Goal: Task Accomplishment & Management: Complete application form

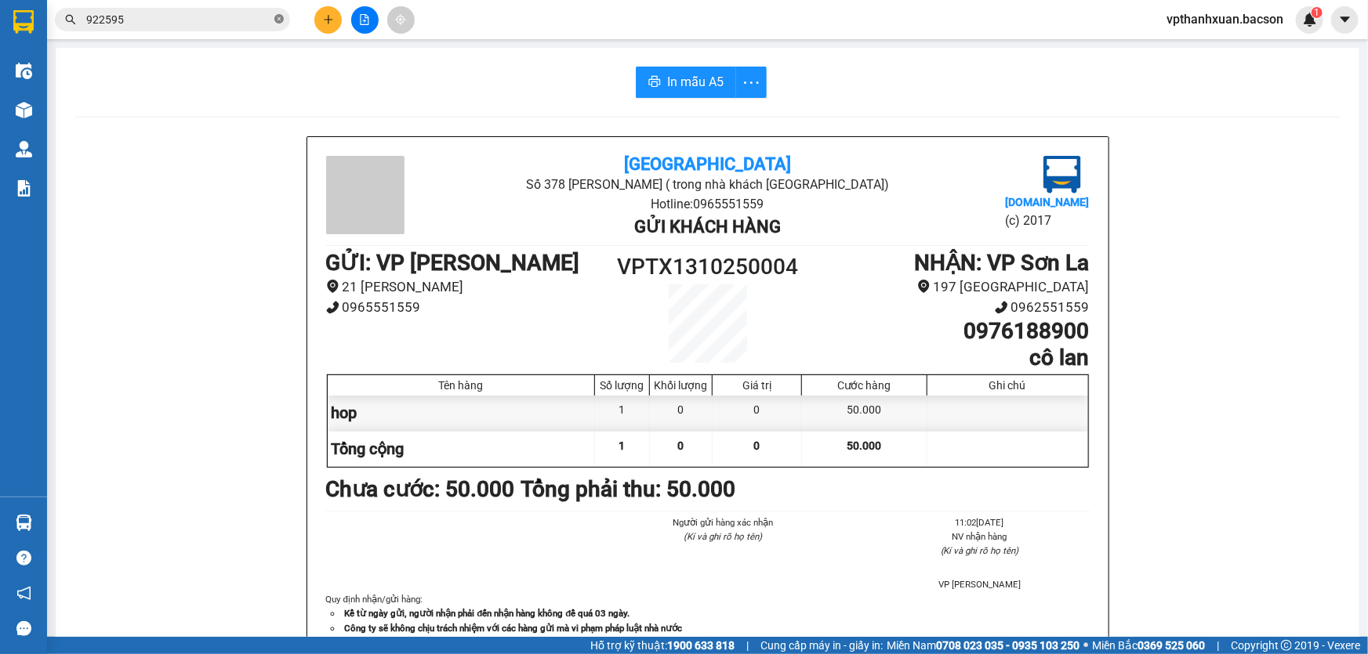
click at [281, 19] on icon "close-circle" at bounding box center [278, 18] width 9 height 9
click at [321, 20] on button at bounding box center [327, 19] width 27 height 27
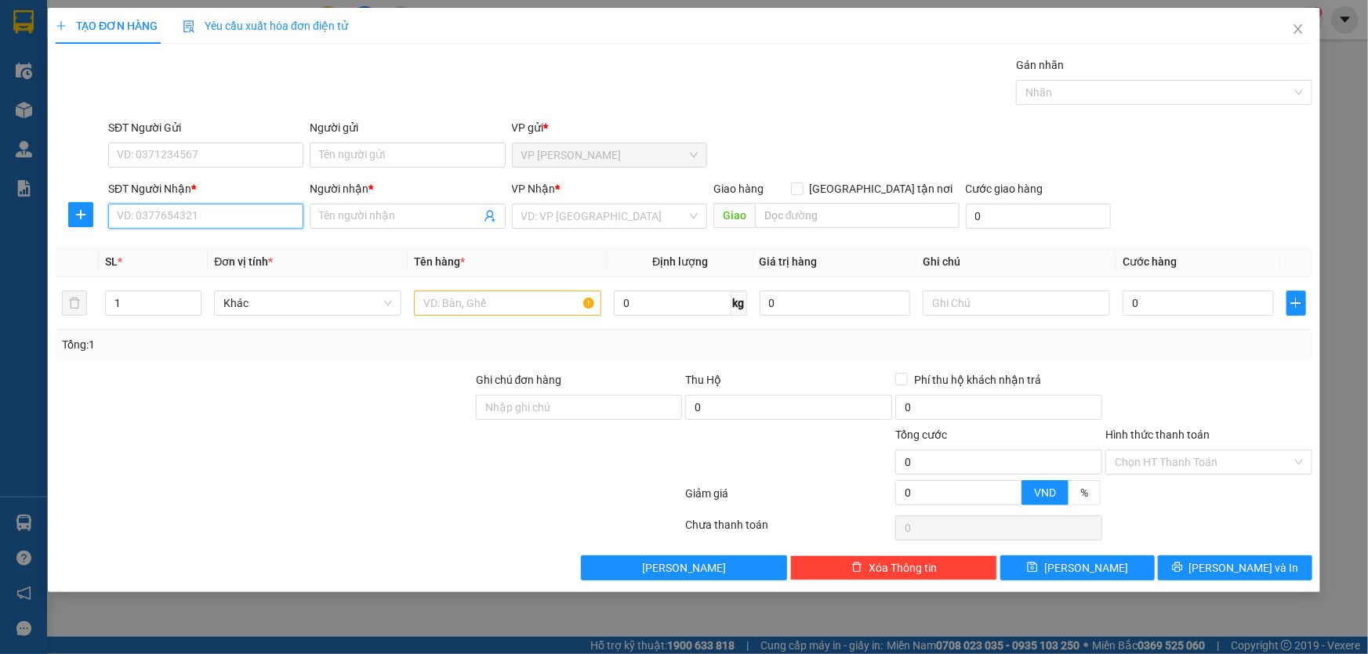
click at [249, 215] on input "SĐT Người Nhận *" at bounding box center [205, 216] width 195 height 25
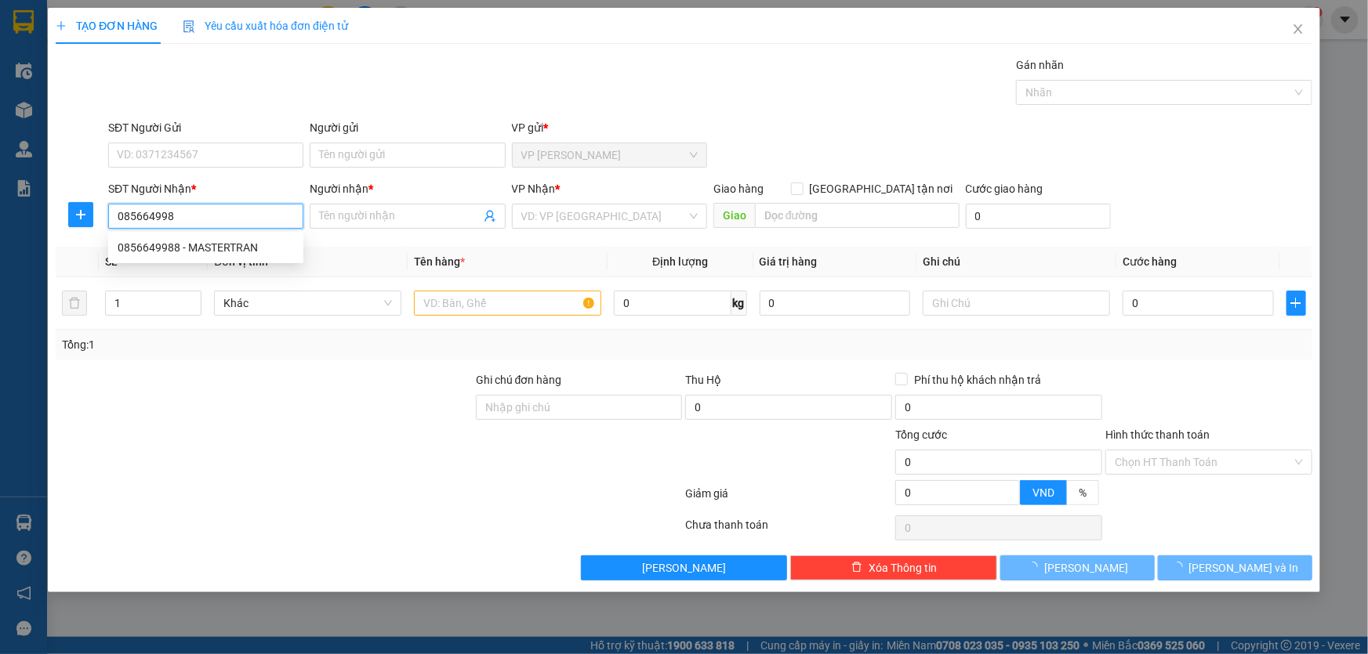
type input "0856649988"
click at [223, 248] on div "0856649988 - MASTERTRAN" at bounding box center [206, 247] width 176 height 17
type input "MASTERTRAN"
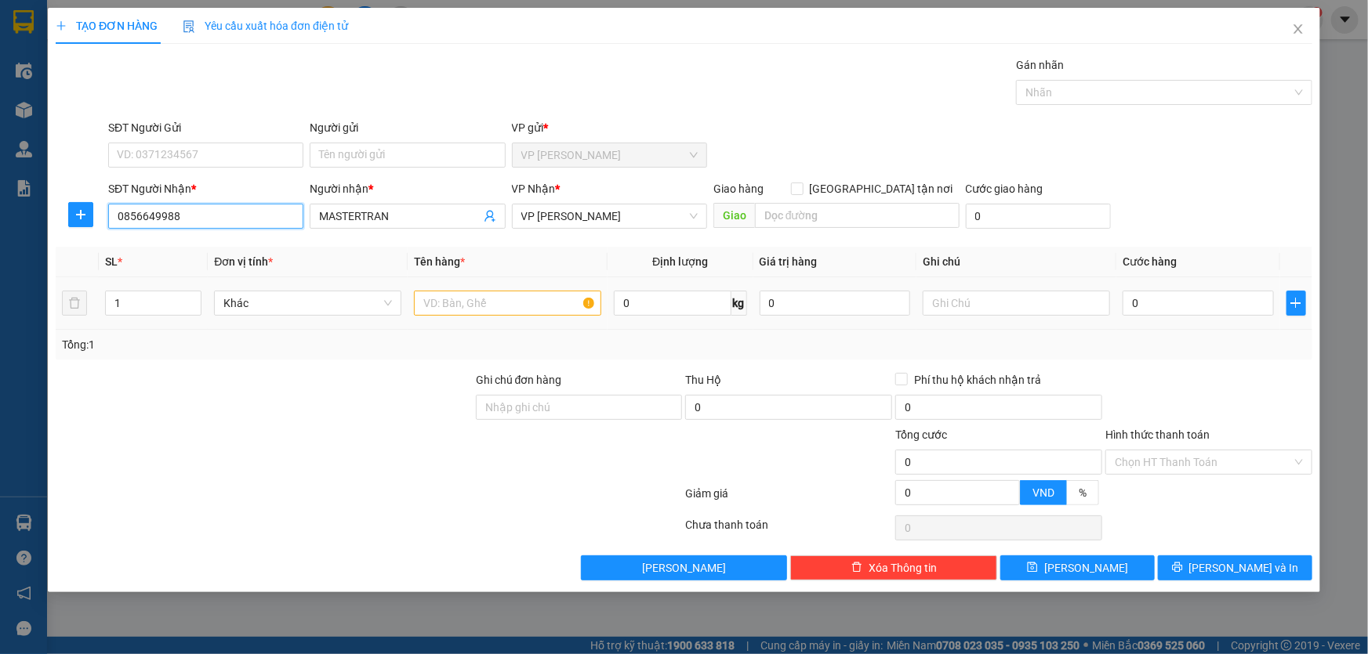
type input "0856649988"
click at [447, 306] on input "text" at bounding box center [507, 303] width 187 height 25
type input "hop"
click at [244, 215] on input "0856649988" at bounding box center [205, 216] width 195 height 25
type input "0"
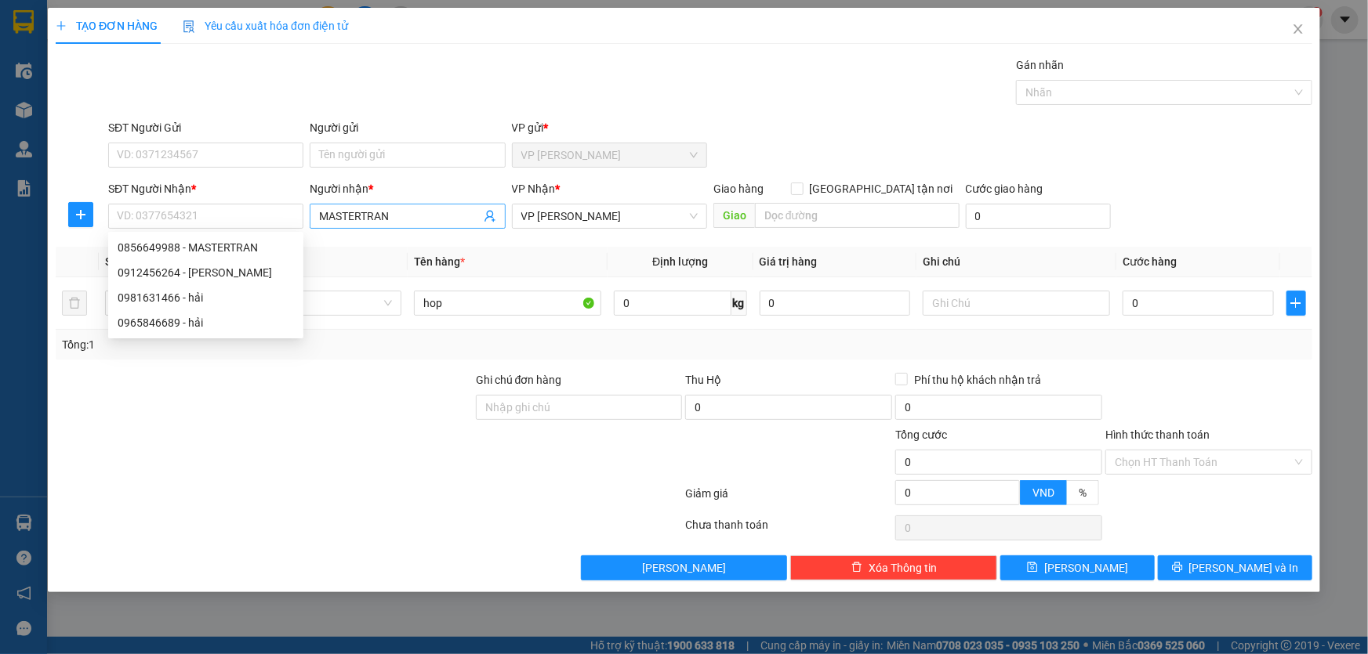
click at [397, 216] on input "MASTERTRAN" at bounding box center [399, 216] width 161 height 17
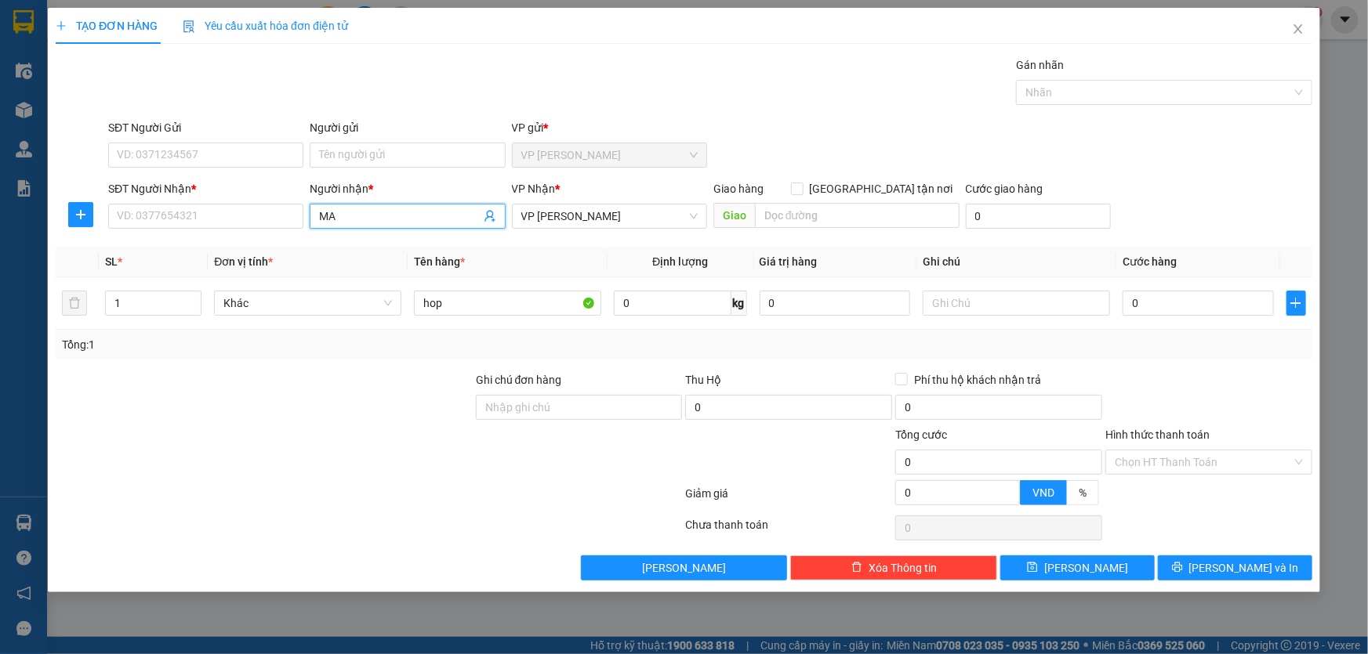
type input "M"
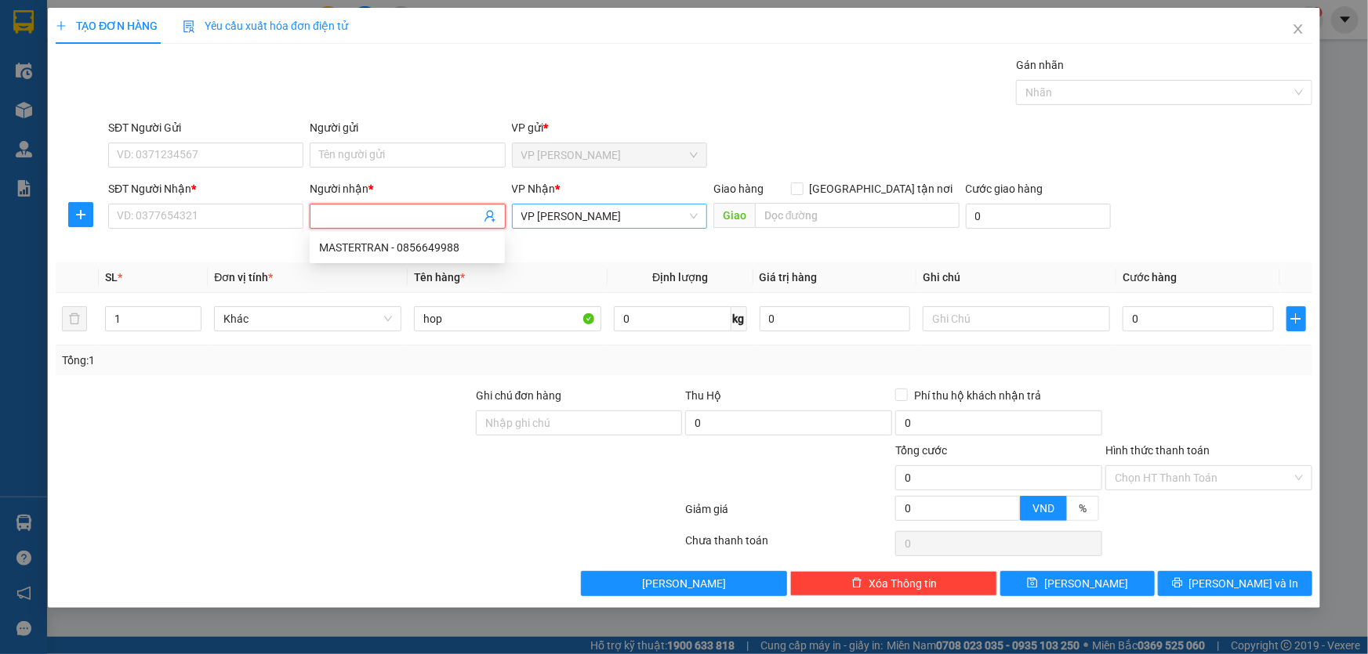
click at [603, 213] on span "VP [PERSON_NAME]" at bounding box center [609, 217] width 176 height 24
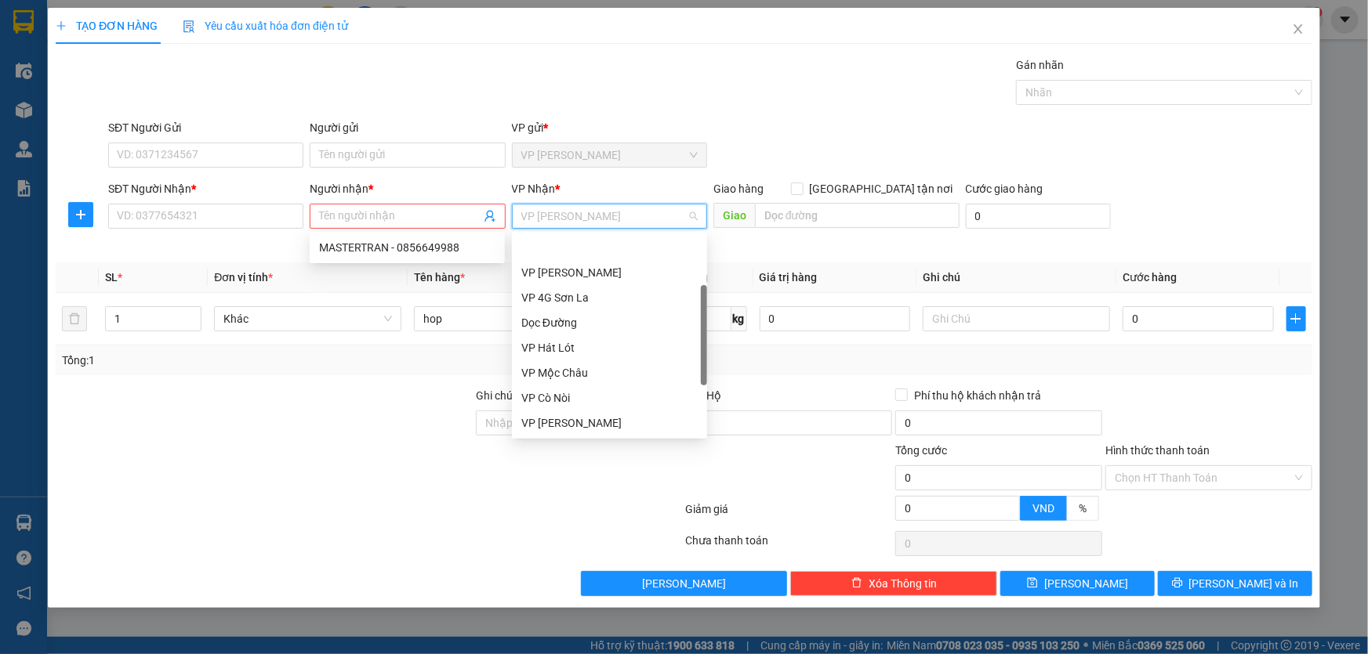
scroll to position [49, 0]
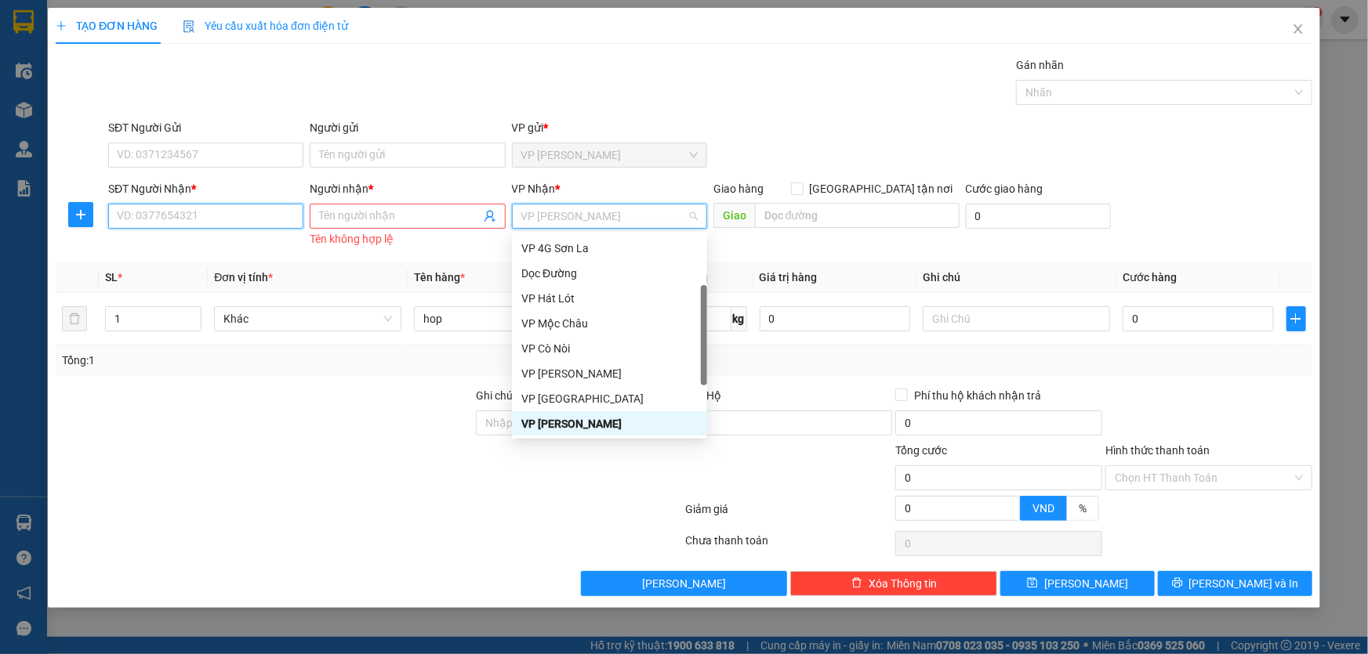
click at [161, 212] on input "SĐT Người Nhận *" at bounding box center [205, 216] width 195 height 25
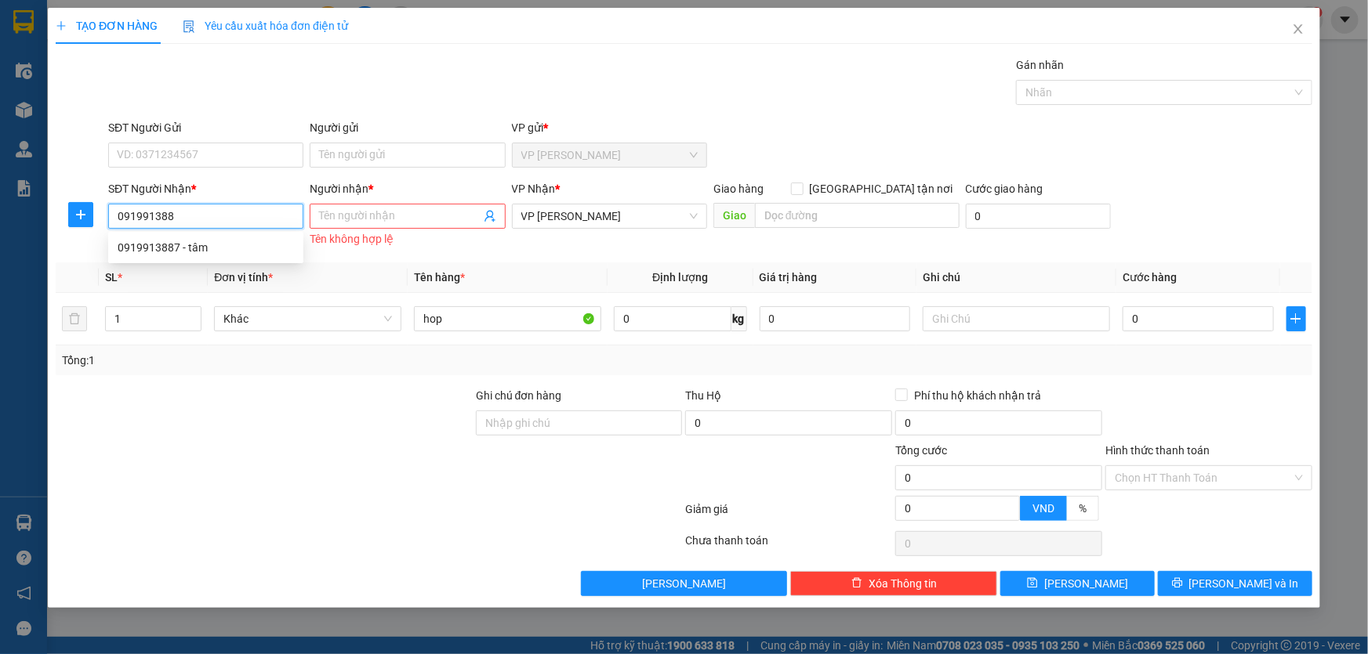
type input "0919913887"
click at [193, 239] on div "0919913887 - tâm" at bounding box center [206, 247] width 176 height 17
type input "tâm"
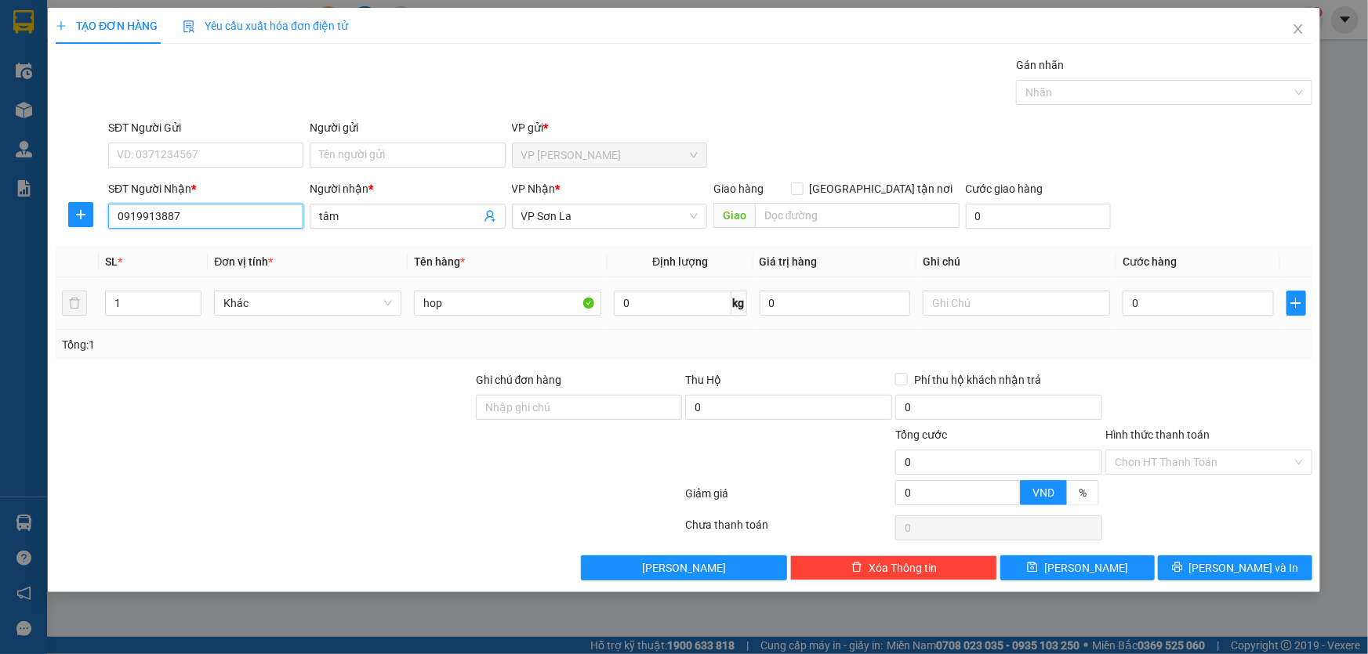
type input "0919913887"
drag, startPoint x: 1118, startPoint y: 293, endPoint x: 1151, endPoint y: 302, distance: 34.0
click at [1126, 296] on td "0" at bounding box center [1198, 303] width 164 height 53
click at [1151, 302] on input "0" at bounding box center [1197, 303] width 151 height 25
type input "5"
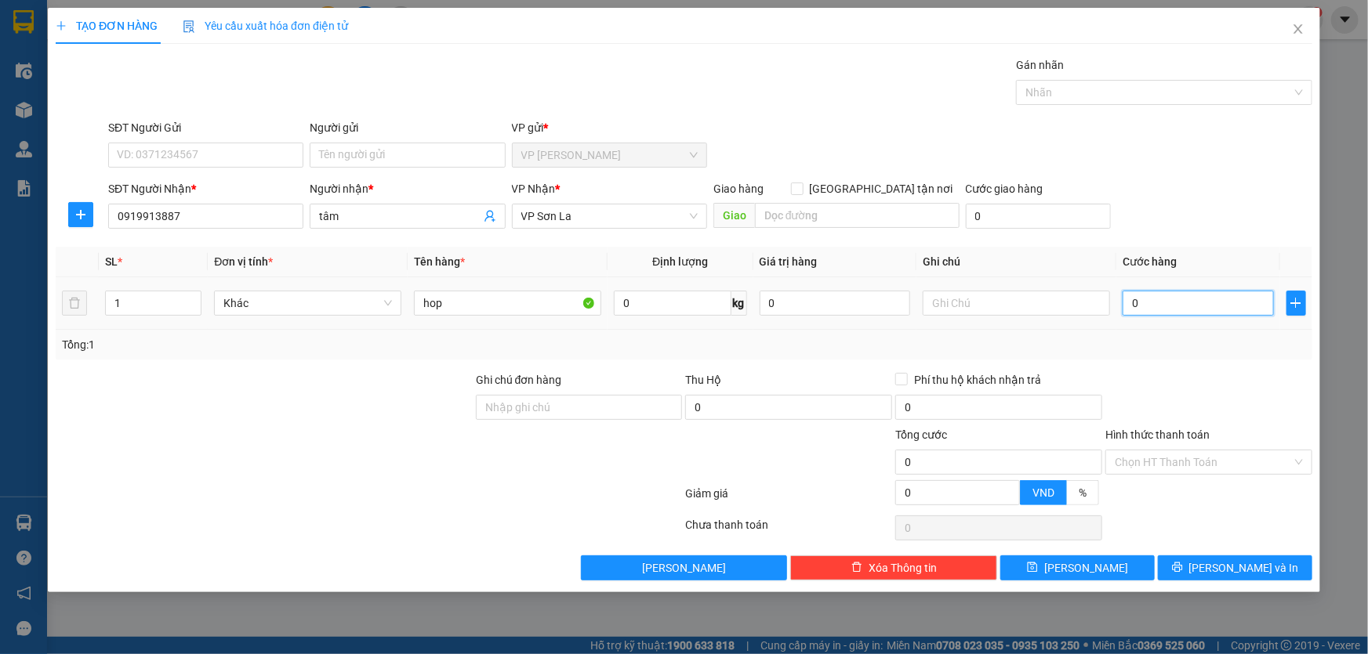
type input "5"
type input "50"
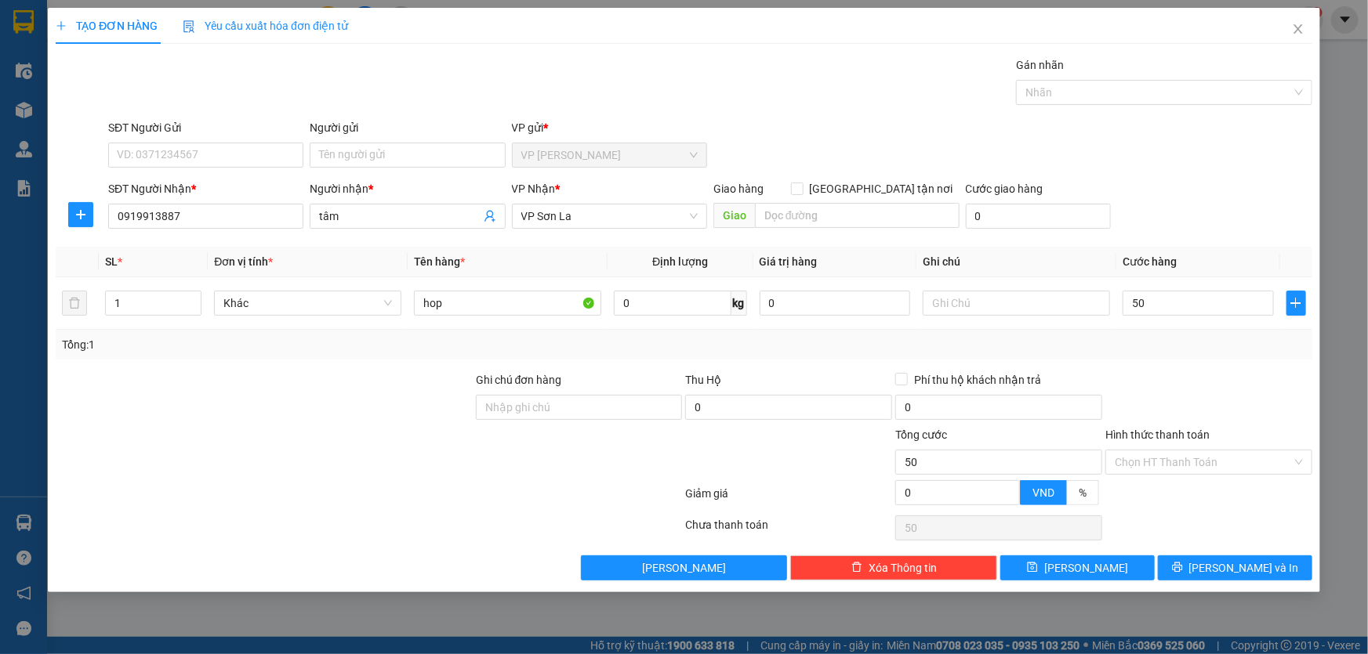
type input "50.000"
click at [1172, 176] on form "SĐT Người Gửi VD: 0371234567 Người gửi Tên người gửi VP gửi * VP [PERSON_NAME] …" at bounding box center [684, 177] width 1256 height 116
click at [1187, 459] on input "Hình thức thanh toán" at bounding box center [1202, 463] width 177 height 24
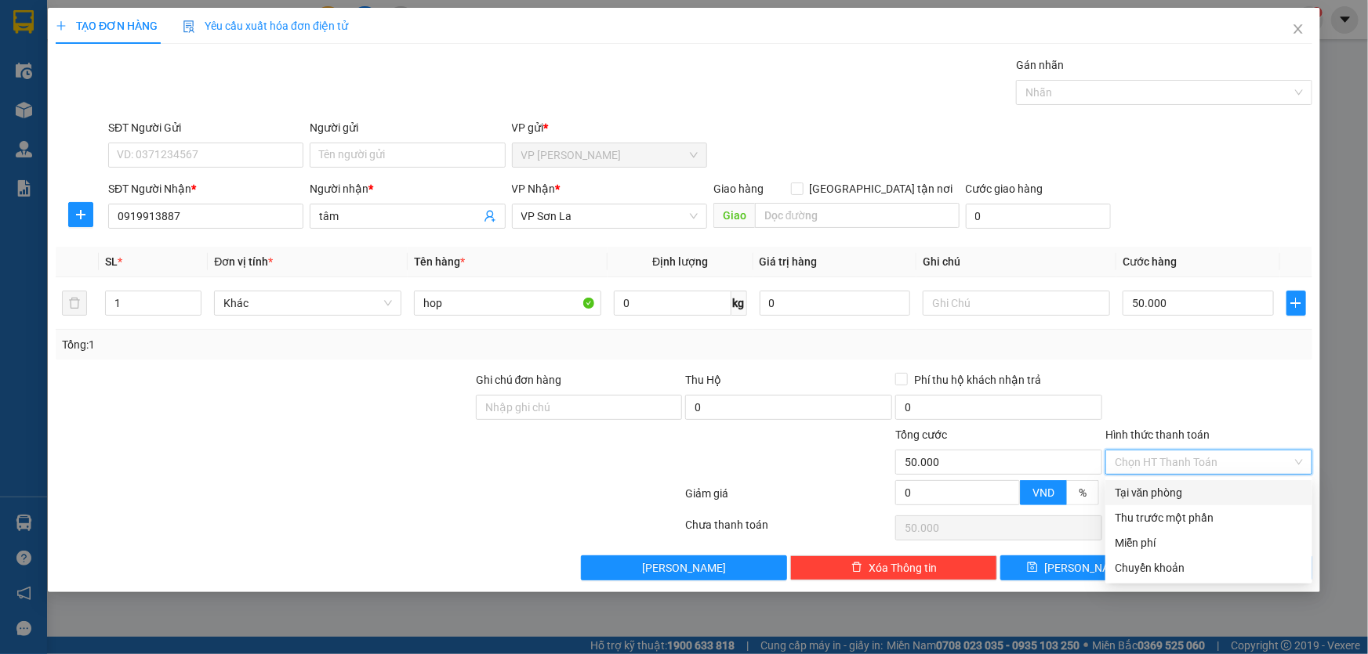
click at [1158, 496] on div "Tại văn phòng" at bounding box center [1208, 492] width 188 height 17
type input "0"
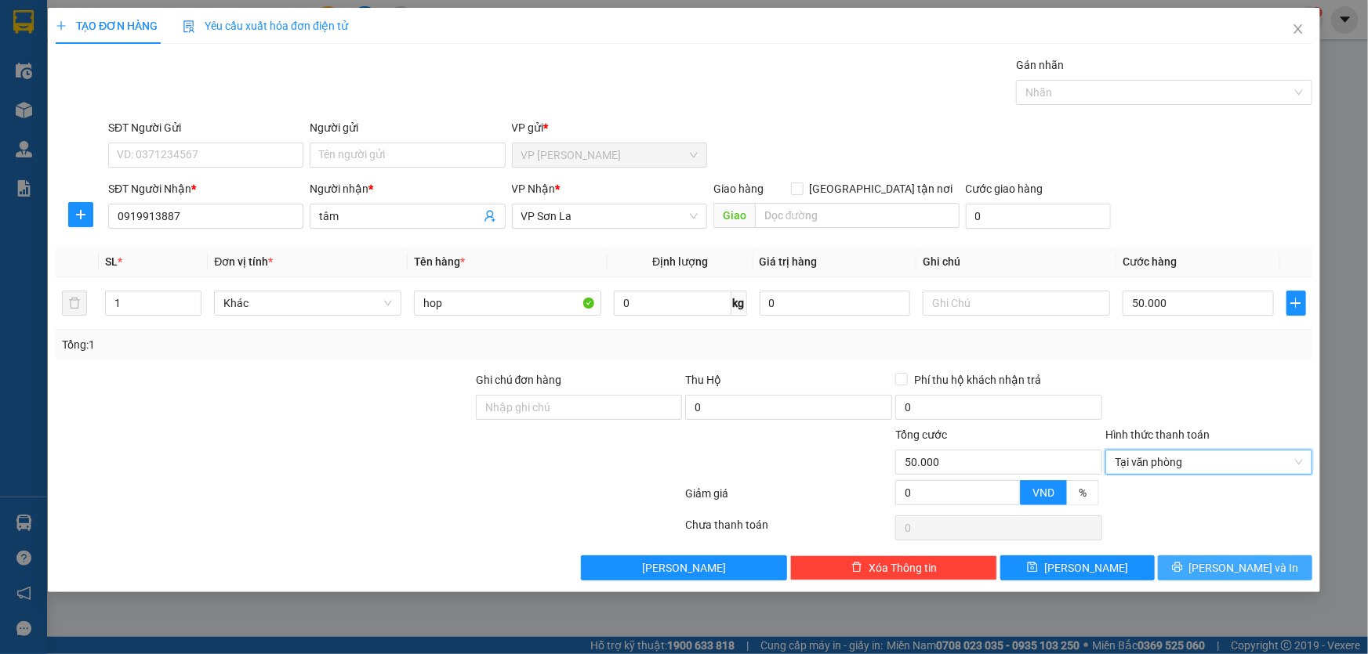
click at [1246, 567] on span "[PERSON_NAME] và In" at bounding box center [1244, 568] width 110 height 17
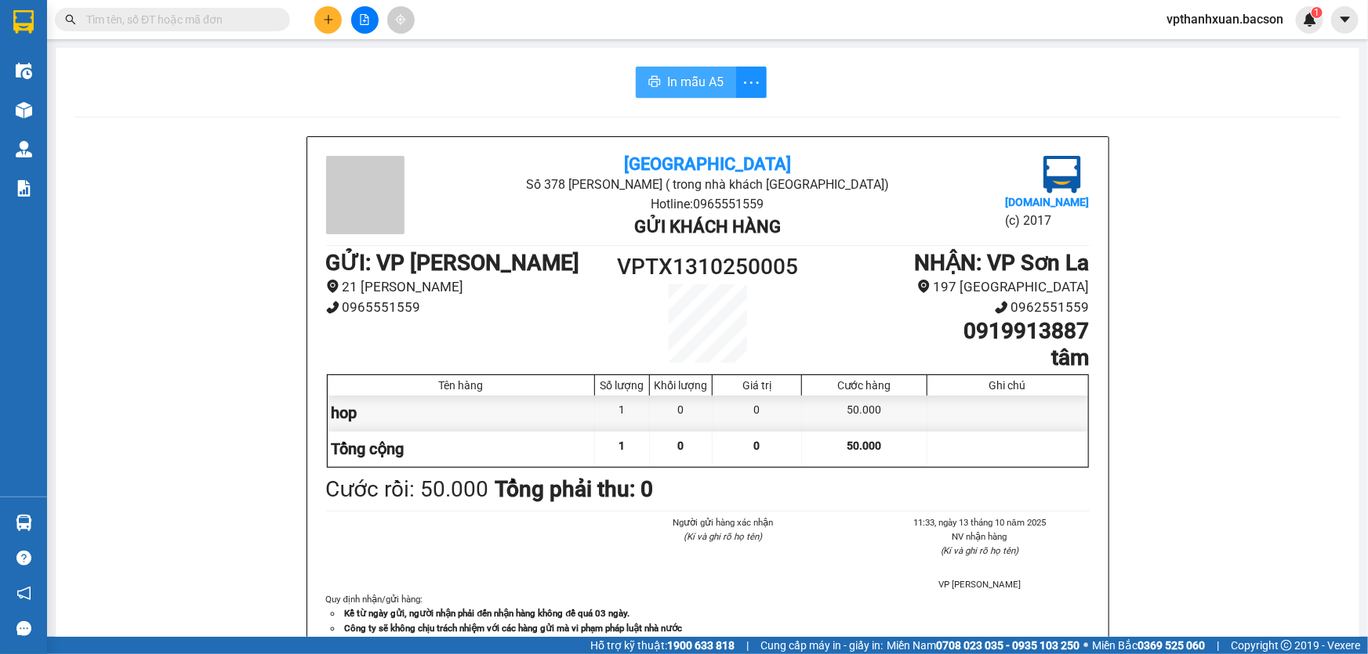
click at [694, 83] on span "In mẫu A5" at bounding box center [695, 82] width 56 height 20
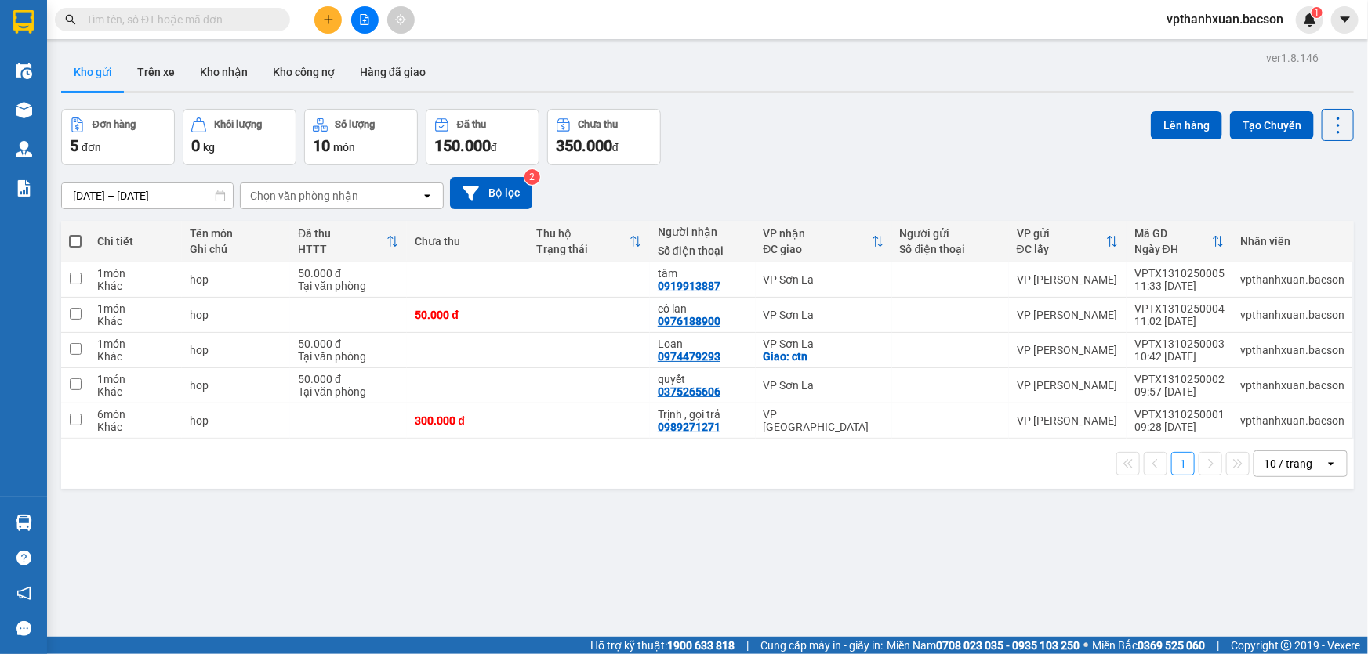
click at [202, 23] on input "text" at bounding box center [178, 19] width 185 height 17
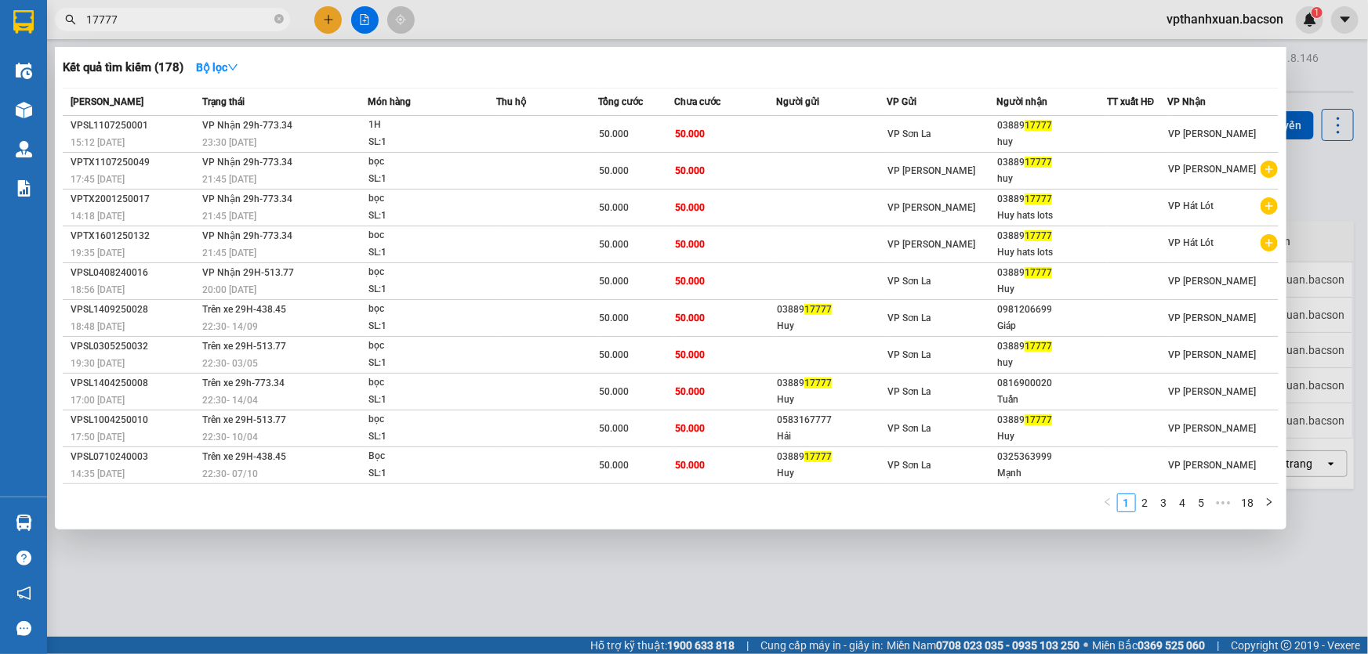
type input "17777"
click at [277, 20] on icon "close-circle" at bounding box center [278, 18] width 9 height 9
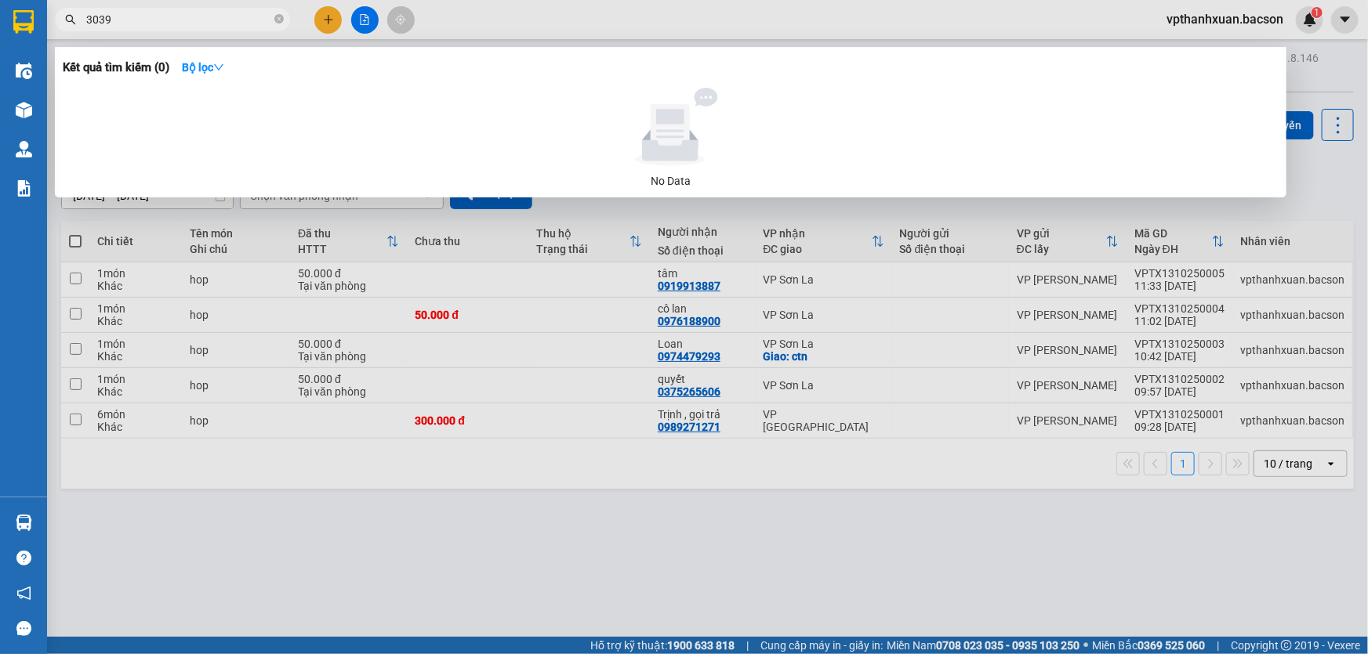
type input "3039"
click at [411, 516] on div at bounding box center [684, 327] width 1368 height 654
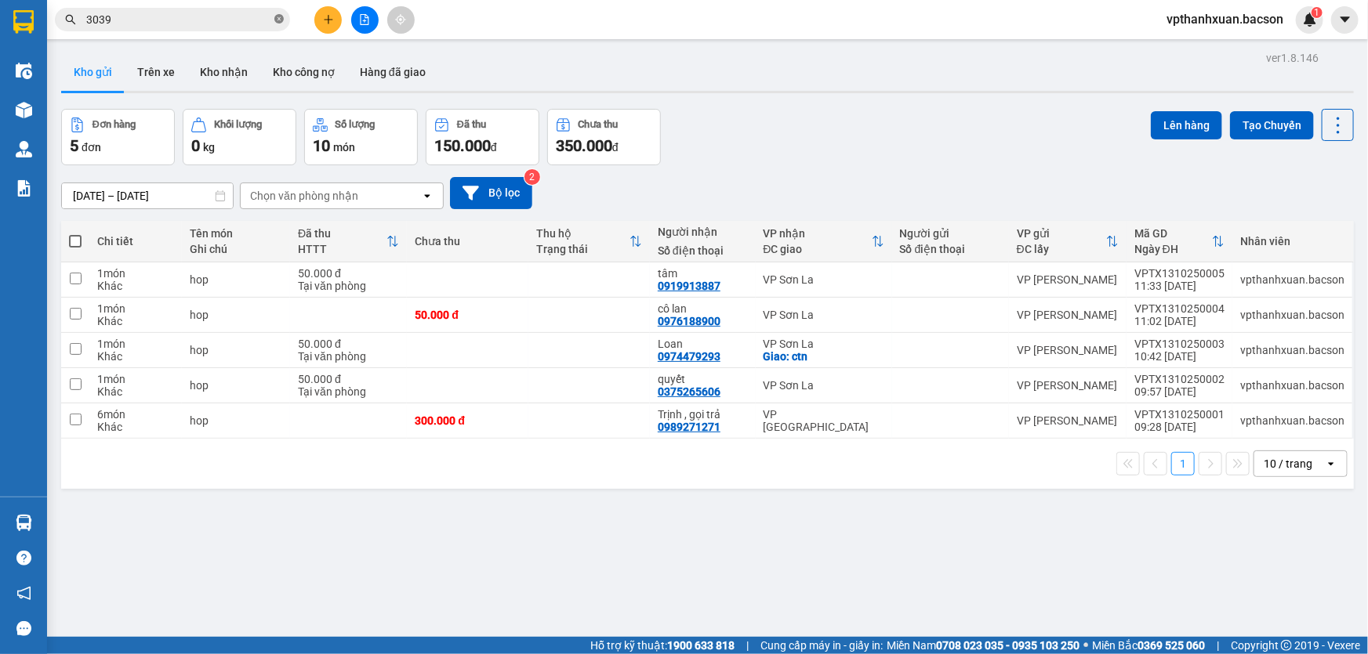
click at [280, 23] on icon "close-circle" at bounding box center [278, 18] width 9 height 9
click at [358, 25] on button at bounding box center [364, 19] width 27 height 27
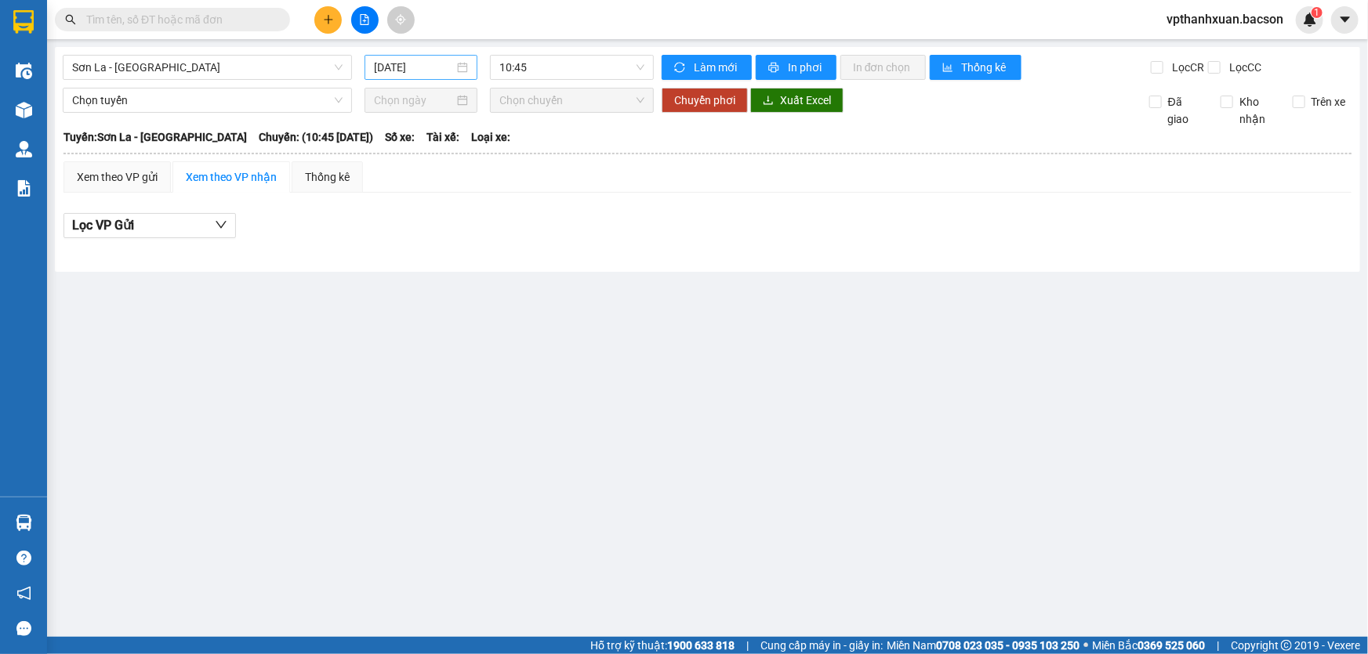
click at [406, 67] on input "[DATE]" at bounding box center [414, 67] width 80 height 17
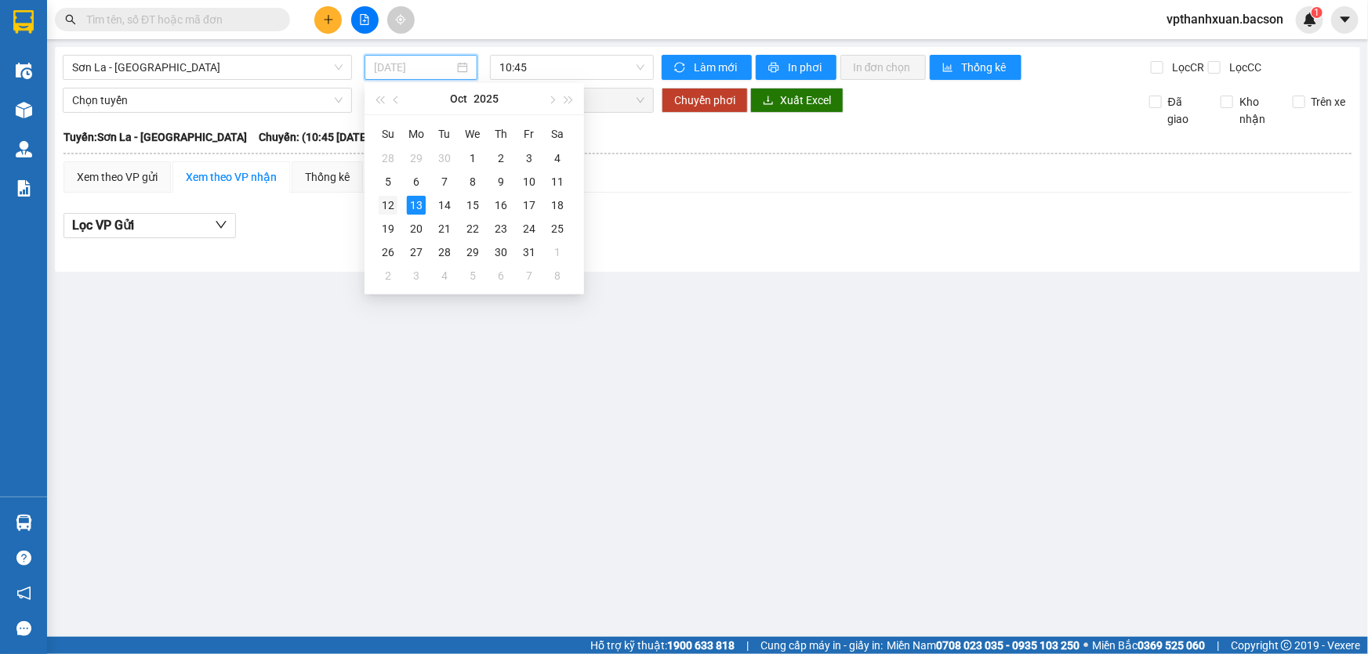
click at [391, 202] on div "12" at bounding box center [388, 205] width 19 height 19
type input "[DATE]"
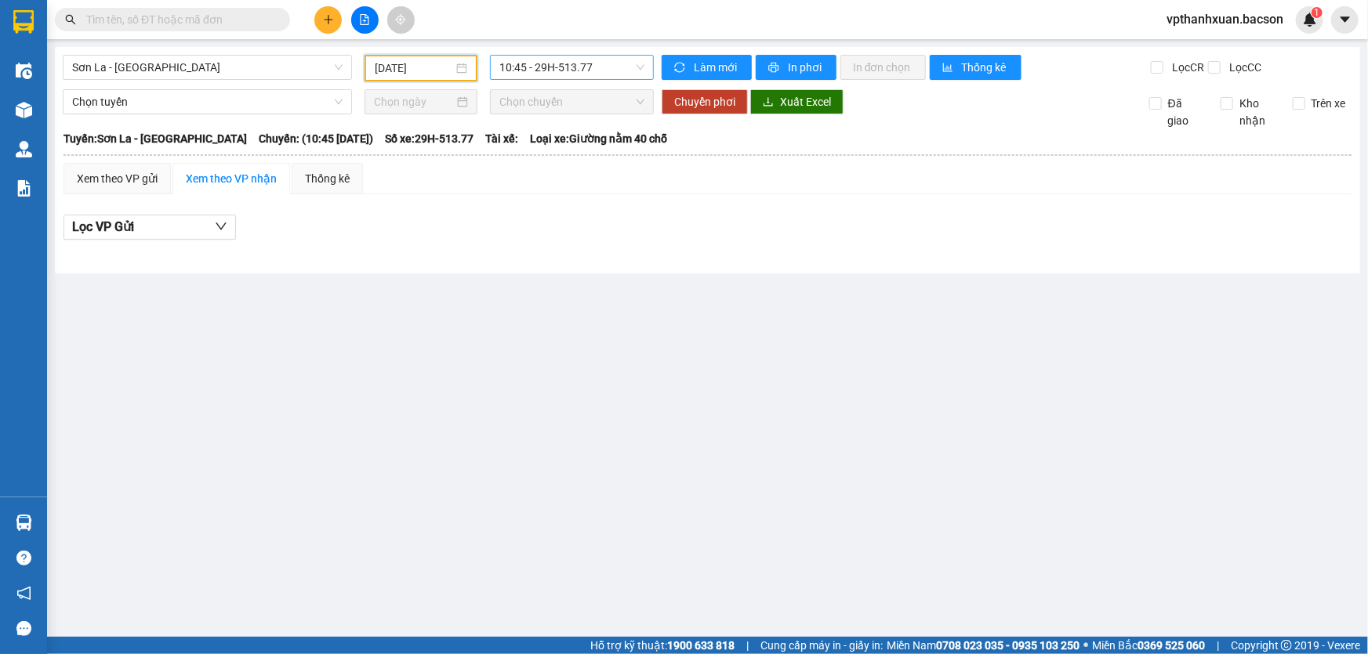
click at [542, 66] on span "10:45 - 29H-513.77" at bounding box center [571, 68] width 145 height 24
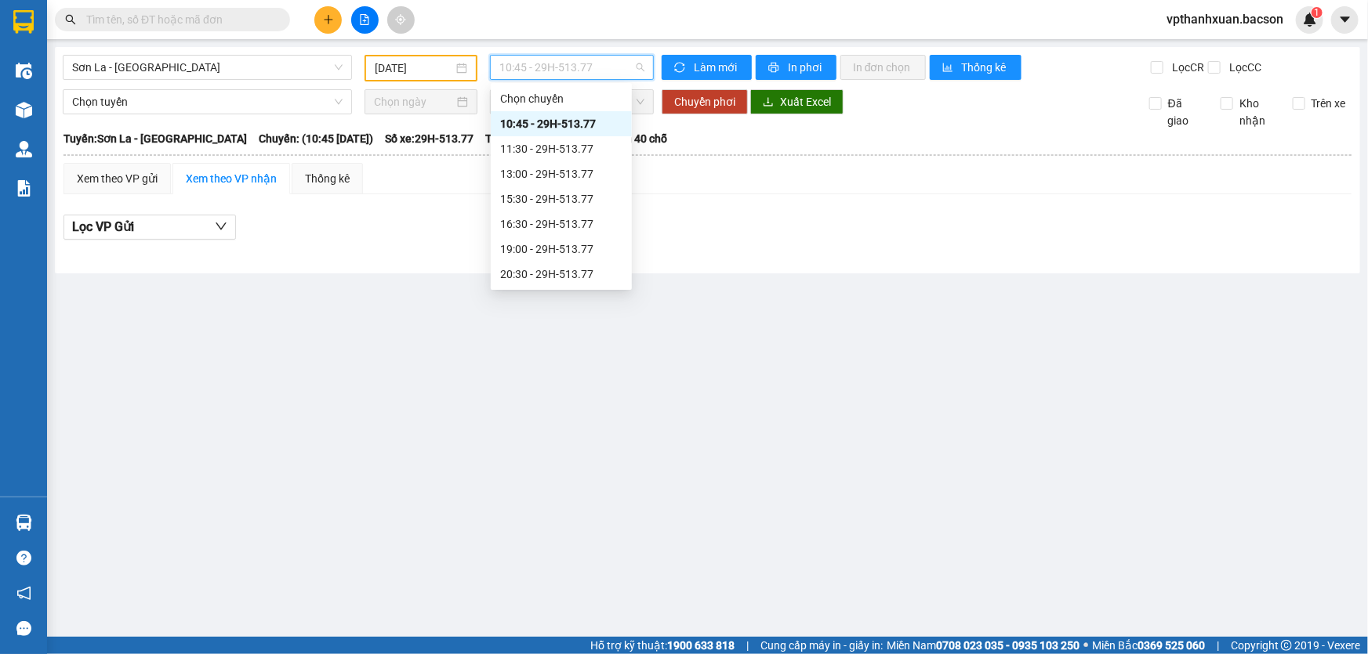
click at [578, 341] on div "22:30 - 29H-513.77" at bounding box center [561, 349] width 122 height 17
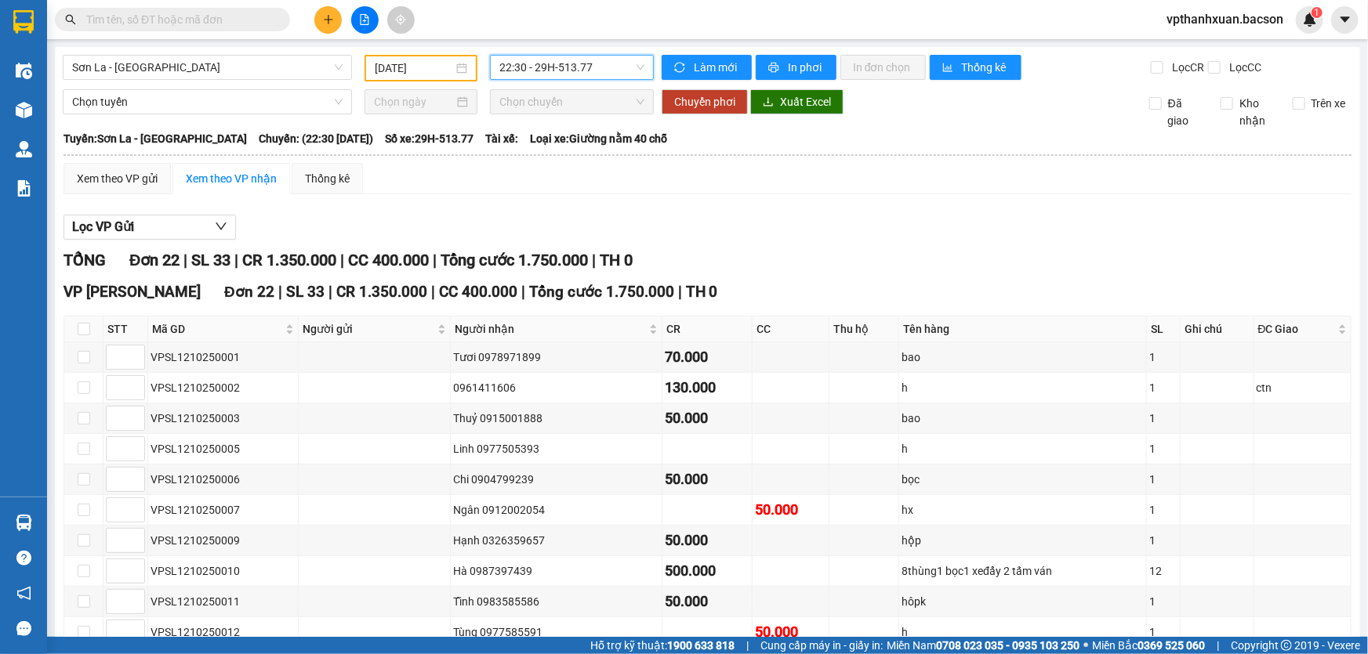
click at [549, 71] on span "22:30 - 29H-513.77" at bounding box center [571, 68] width 145 height 24
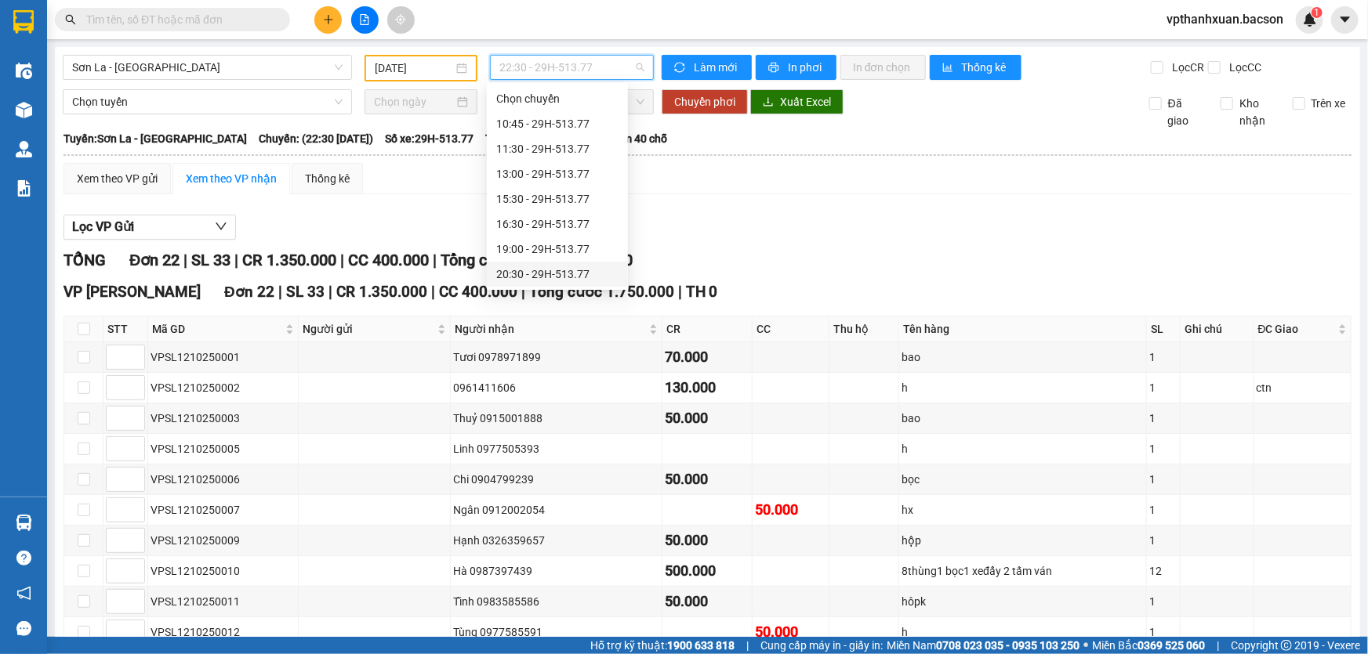
click at [565, 266] on div "20:30 - 29H-513.77" at bounding box center [557, 274] width 122 height 17
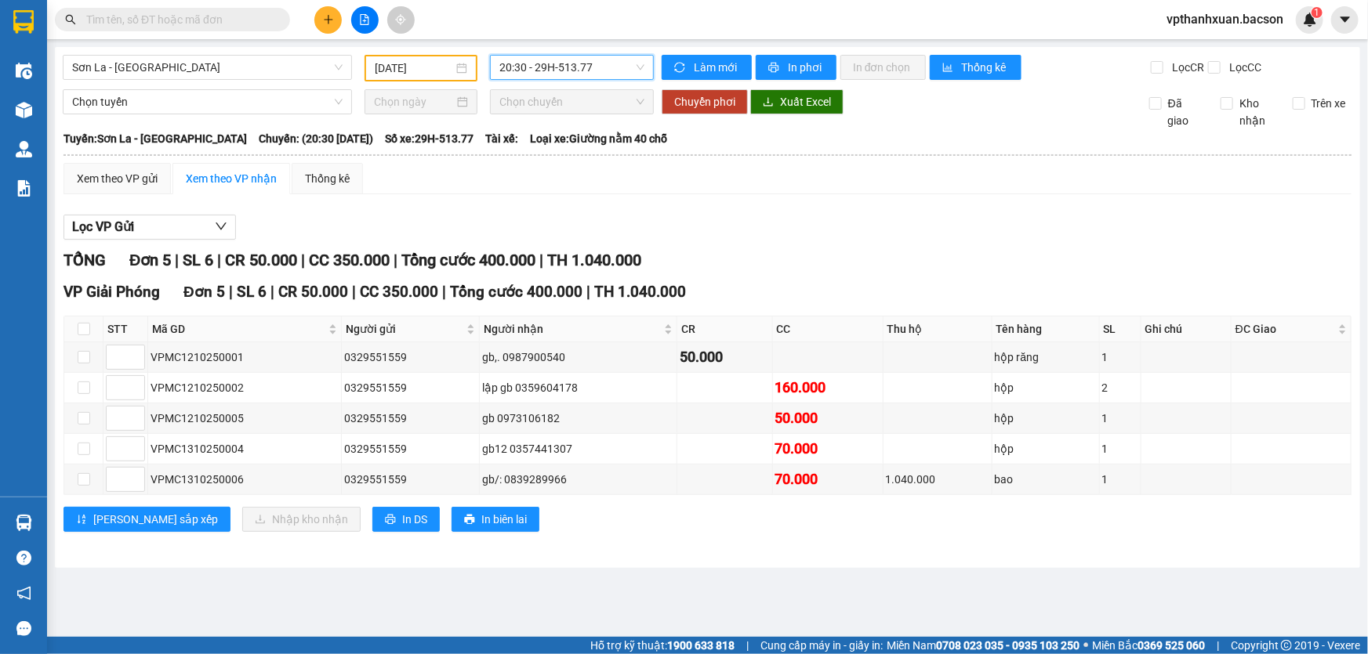
drag, startPoint x: 556, startPoint y: 71, endPoint x: 571, endPoint y: 178, distance: 108.4
click at [556, 71] on span "20:30 - 29H-513.77" at bounding box center [571, 68] width 145 height 24
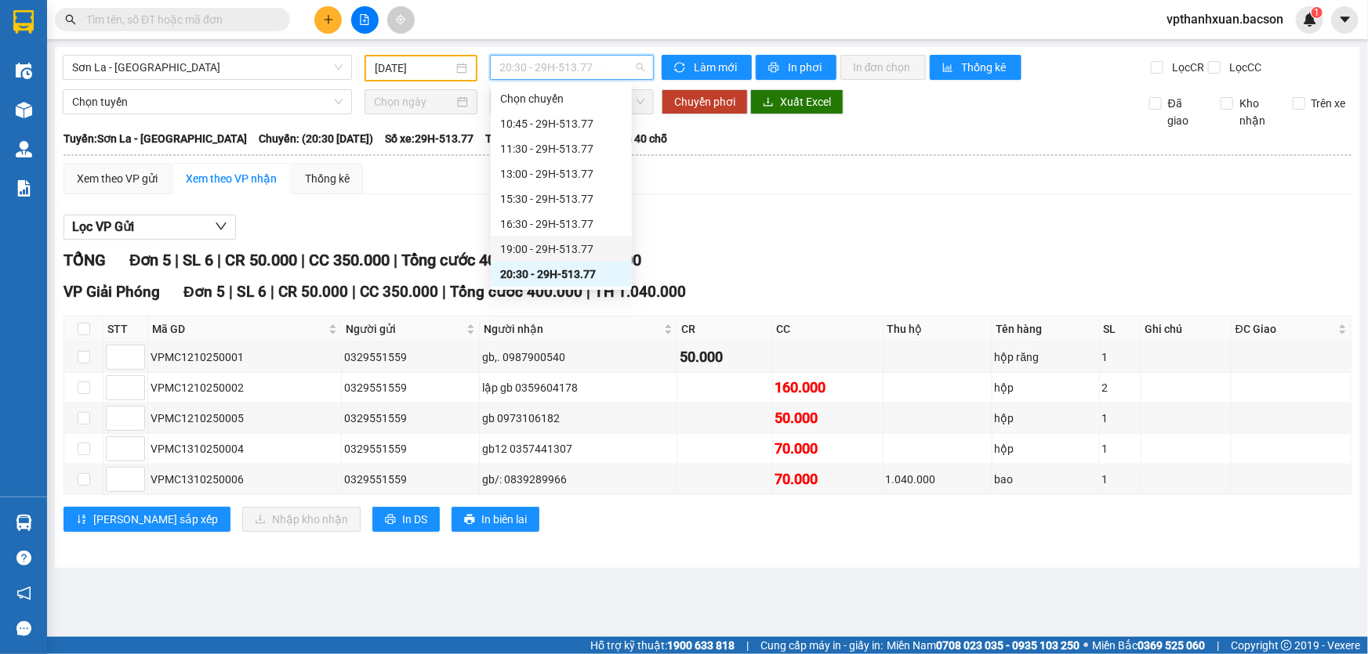
click at [565, 241] on div "19:00 - 29H-513.77" at bounding box center [561, 249] width 122 height 17
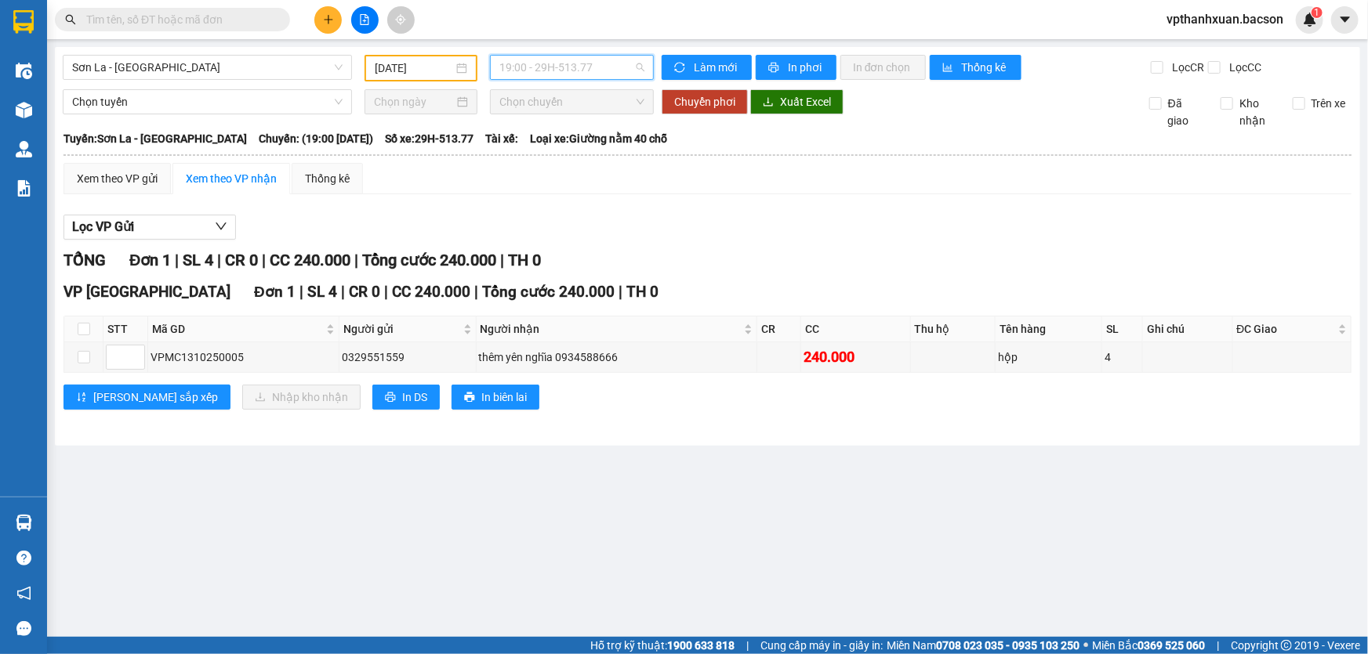
drag, startPoint x: 546, startPoint y: 64, endPoint x: 570, endPoint y: 129, distance: 68.4
click at [546, 63] on span "19:00 - 29H-513.77" at bounding box center [571, 68] width 145 height 24
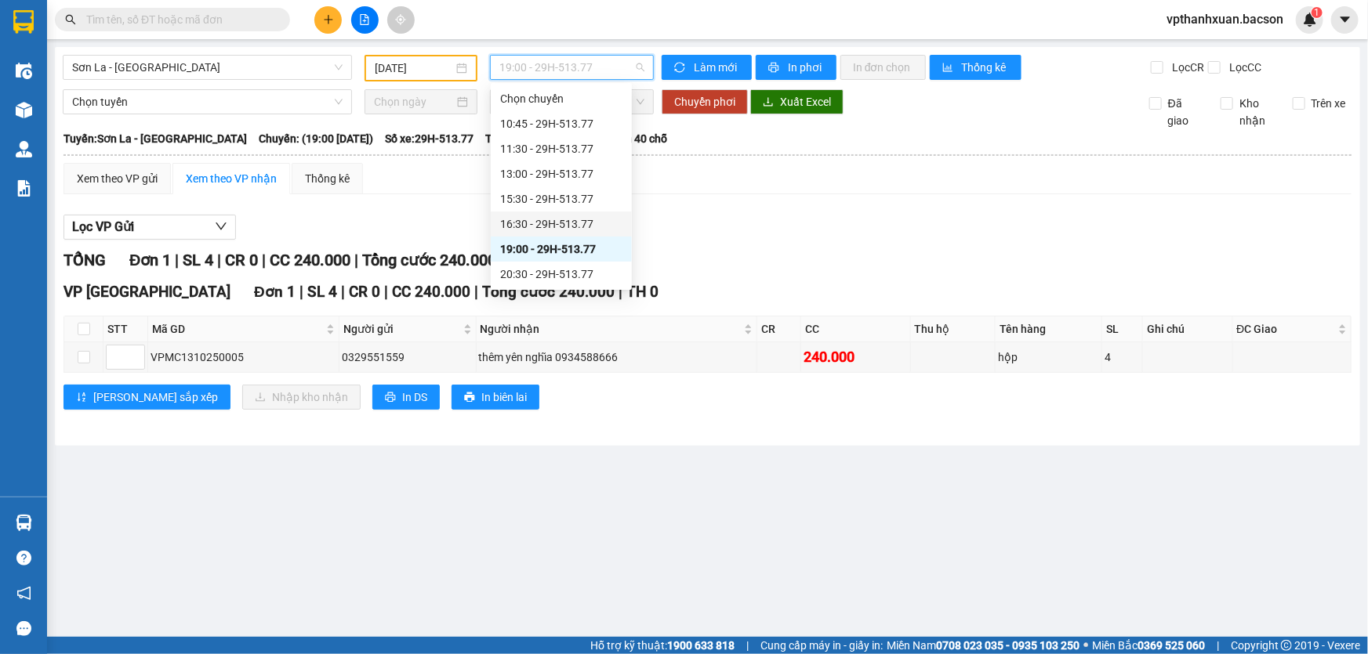
click at [574, 216] on div "16:30 - 29H-513.77" at bounding box center [561, 224] width 122 height 17
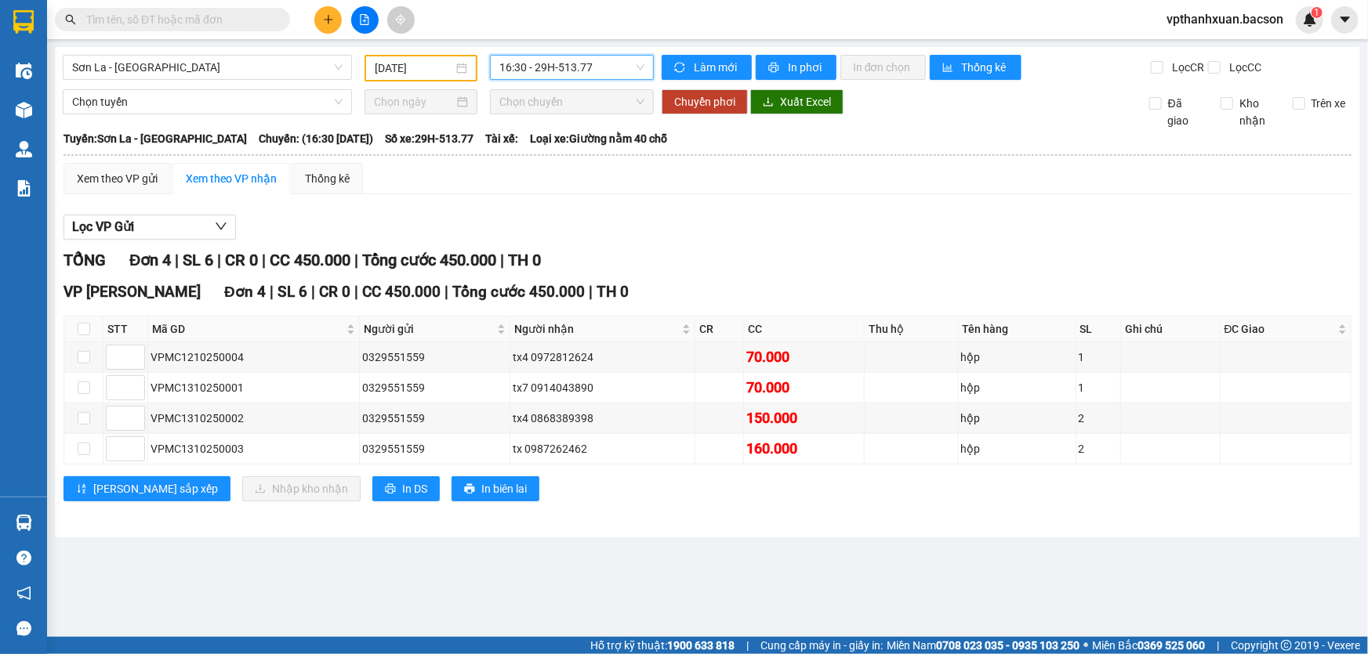
click at [574, 65] on span "16:30 - 29H-513.77" at bounding box center [571, 68] width 145 height 24
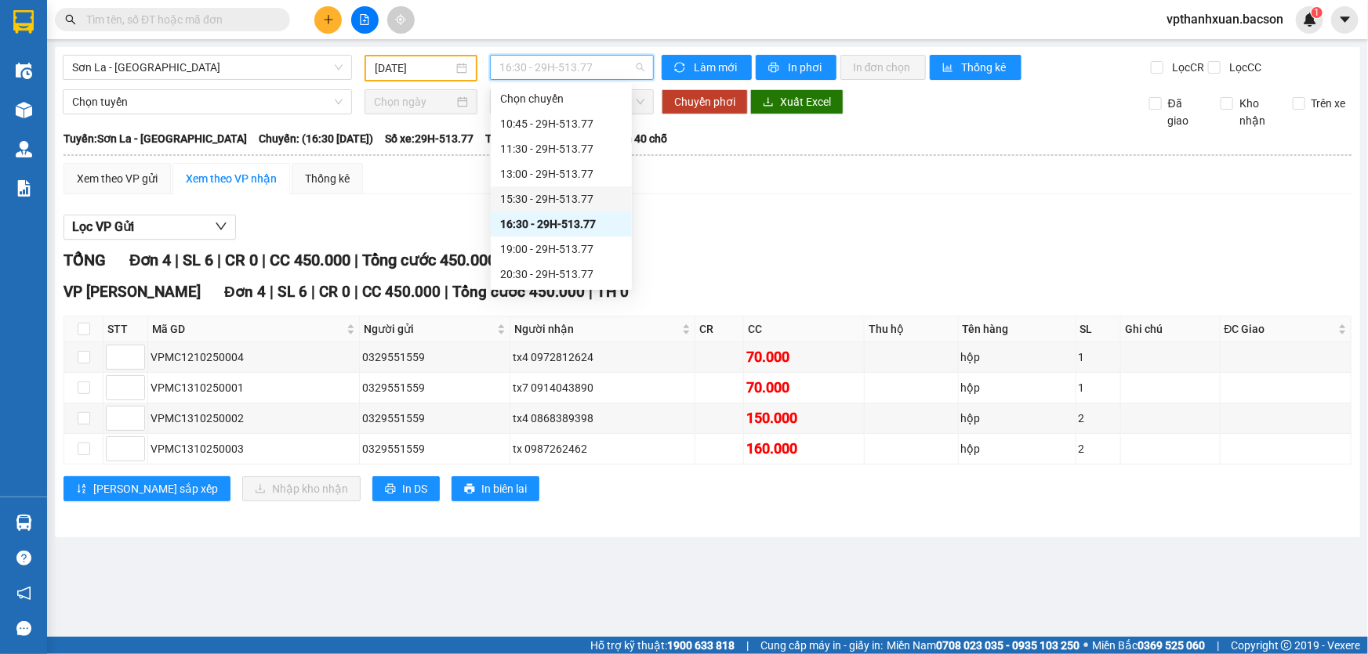
click at [576, 190] on div "15:30 - 29H-513.77" at bounding box center [561, 198] width 122 height 17
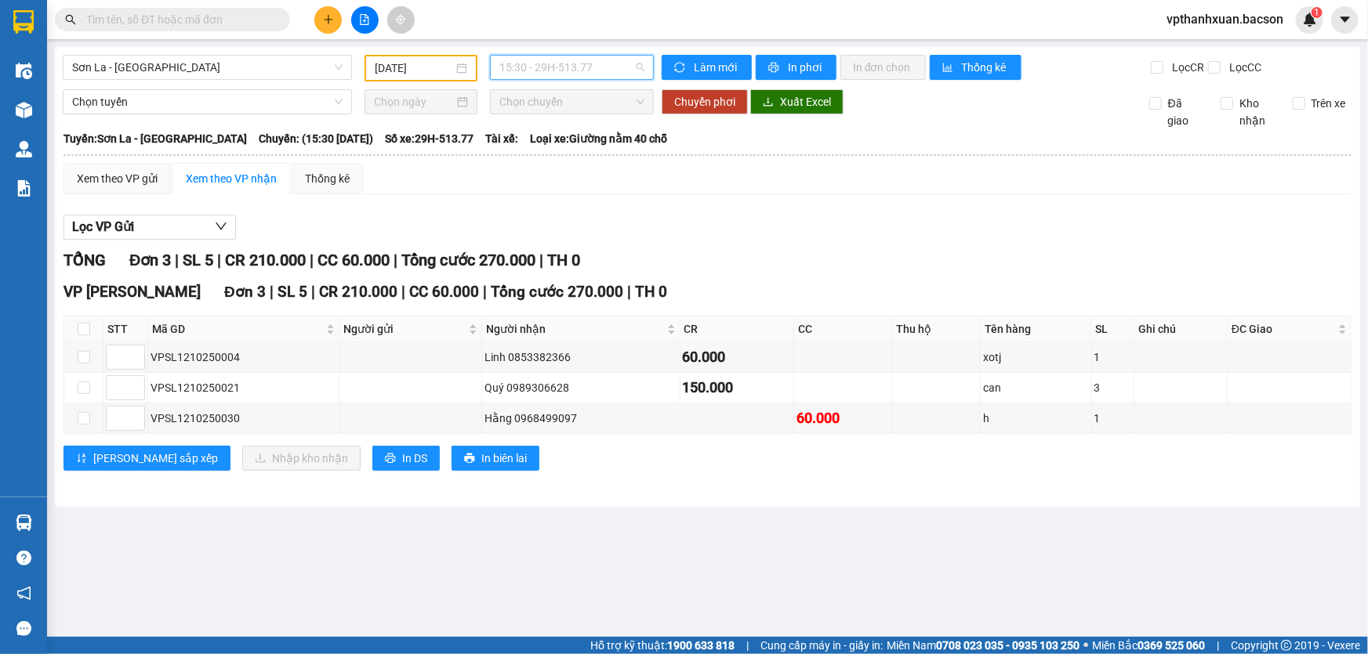
click at [579, 67] on span "15:30 - 29H-513.77" at bounding box center [571, 68] width 145 height 24
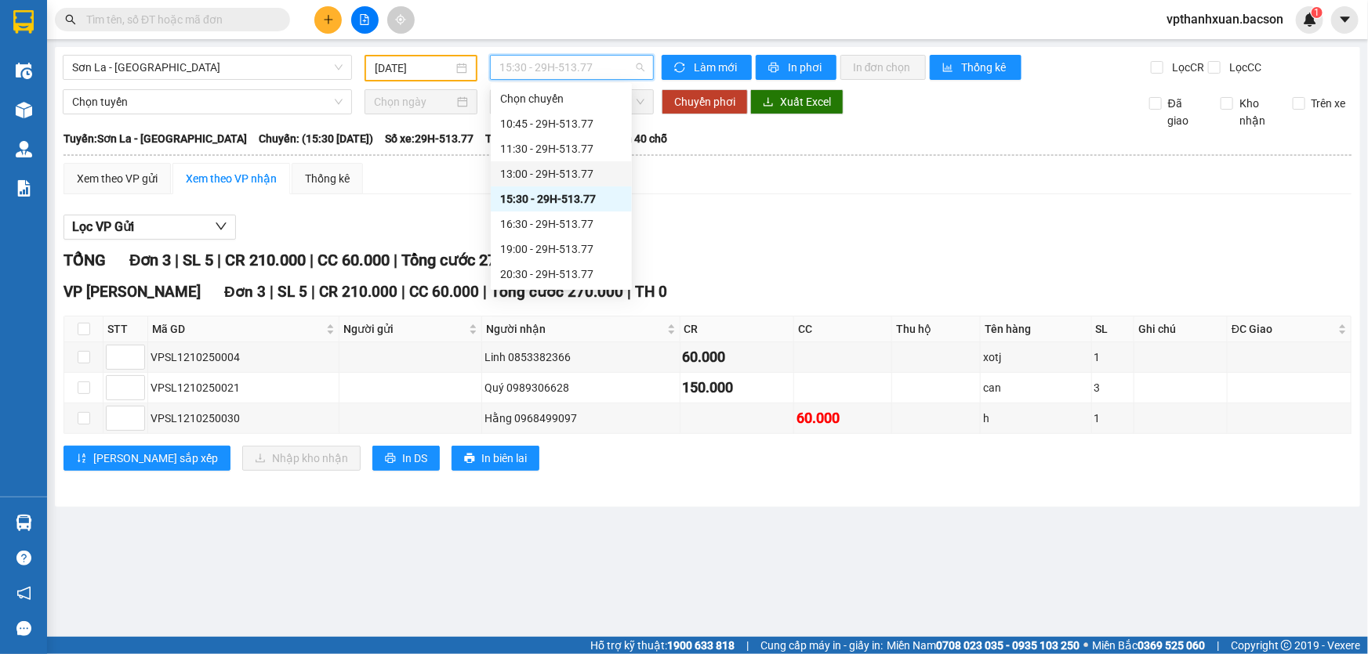
click at [567, 165] on div "13:00 - 29H-513.77" at bounding box center [561, 173] width 122 height 17
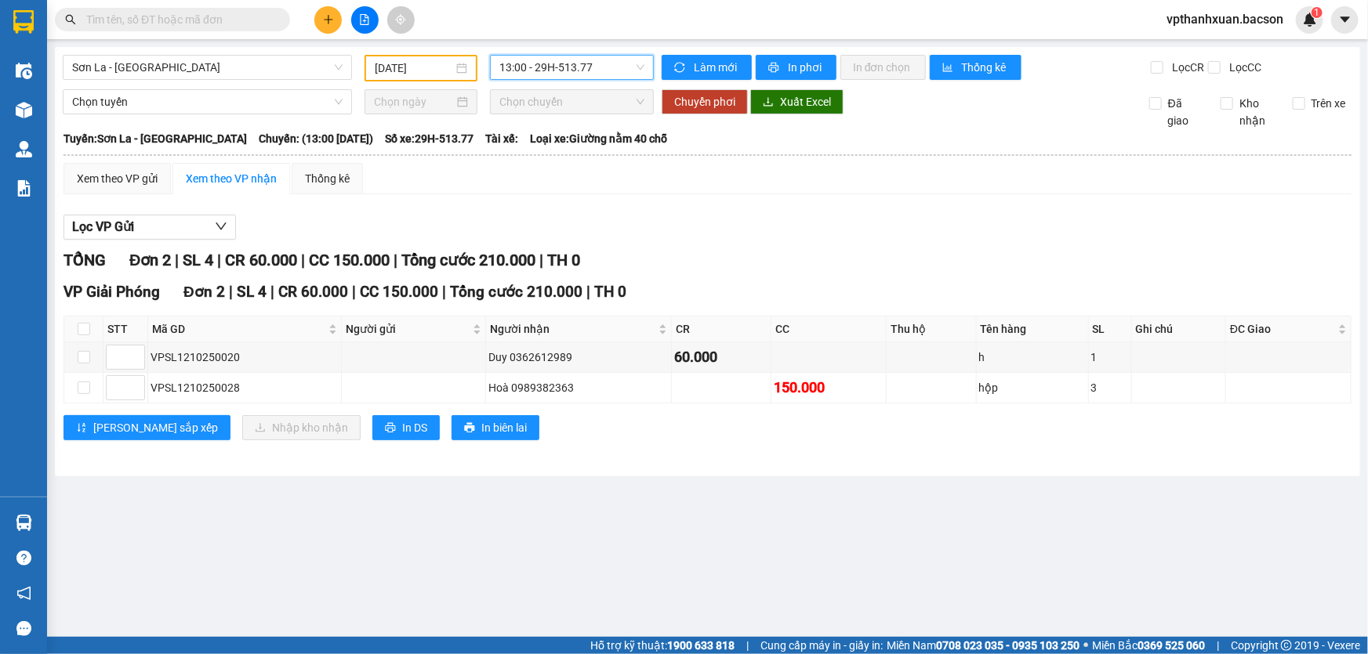
click at [580, 65] on span "13:00 - 29H-513.77" at bounding box center [571, 68] width 145 height 24
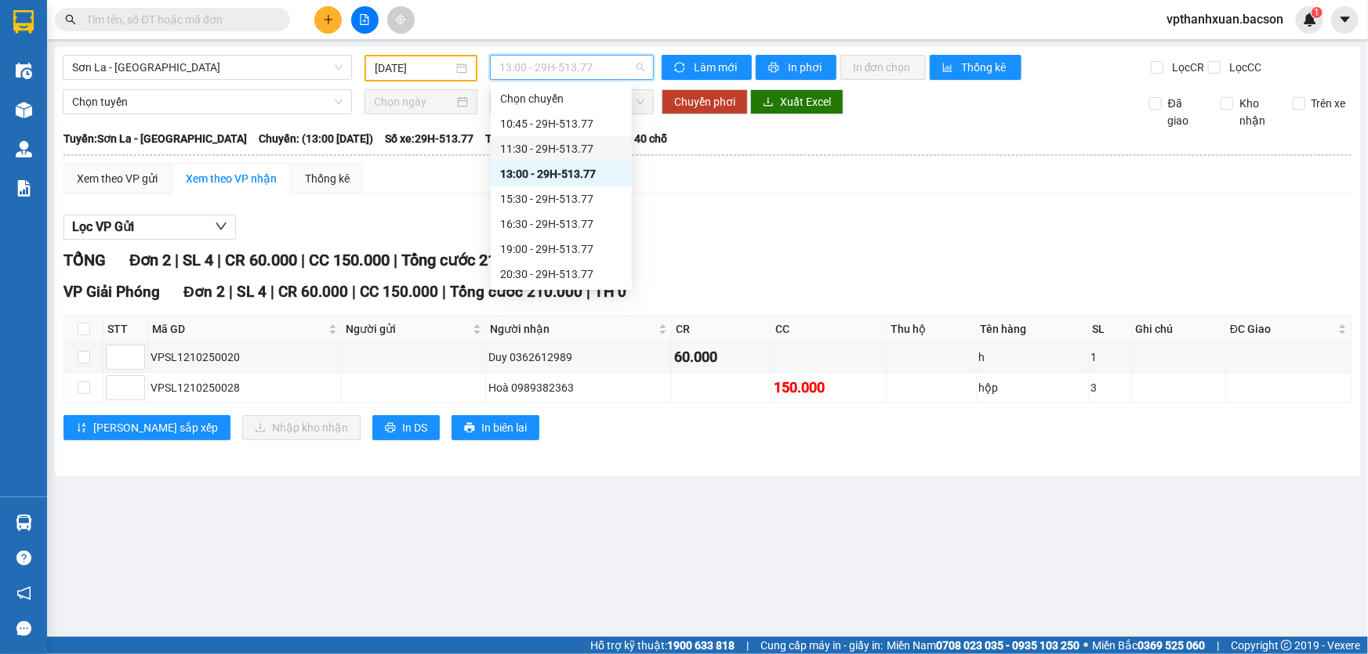
click at [580, 154] on div "11:30 - 29H-513.77" at bounding box center [561, 148] width 122 height 17
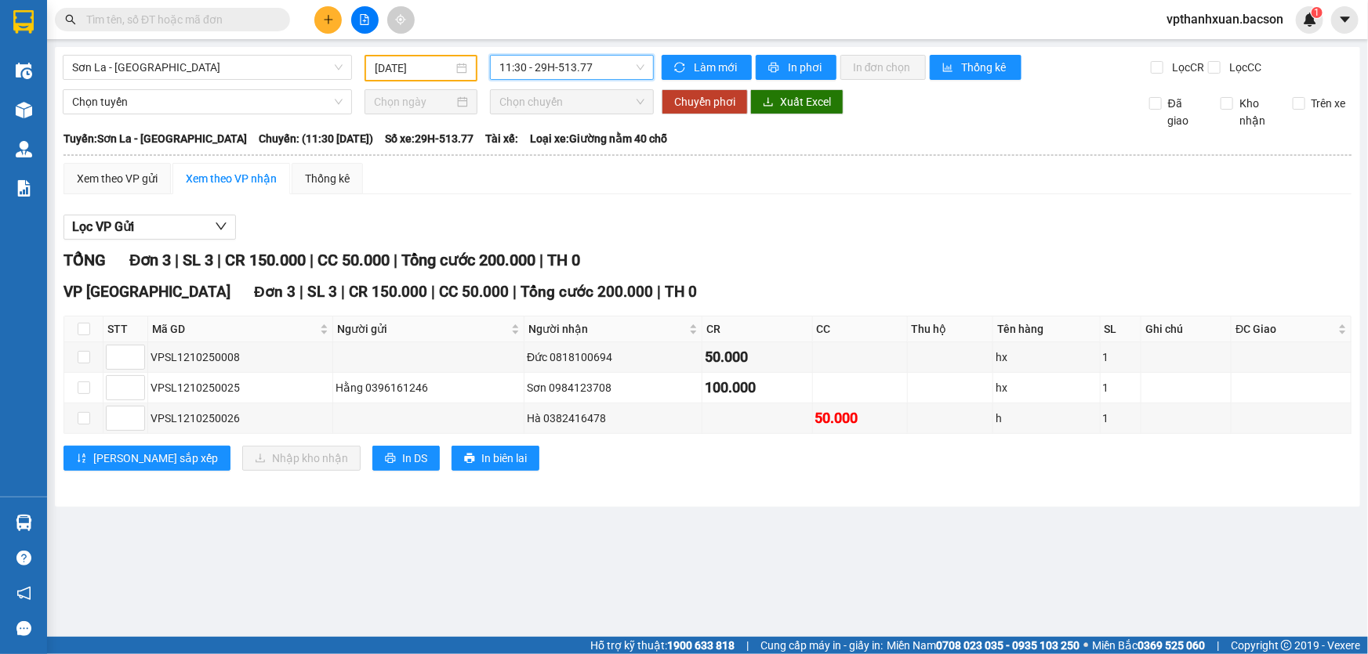
click at [585, 74] on span "11:30 - 29H-513.77" at bounding box center [571, 68] width 145 height 24
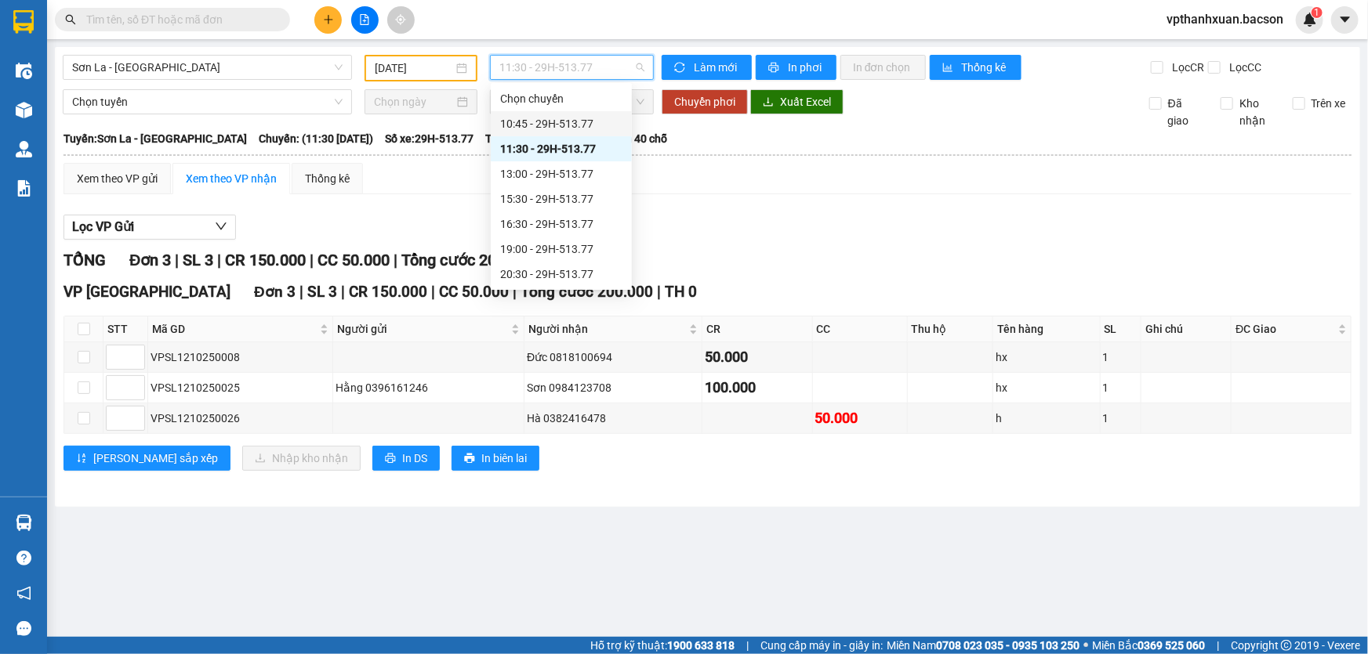
click at [570, 121] on div "10:45 - 29H-513.77" at bounding box center [561, 123] width 122 height 17
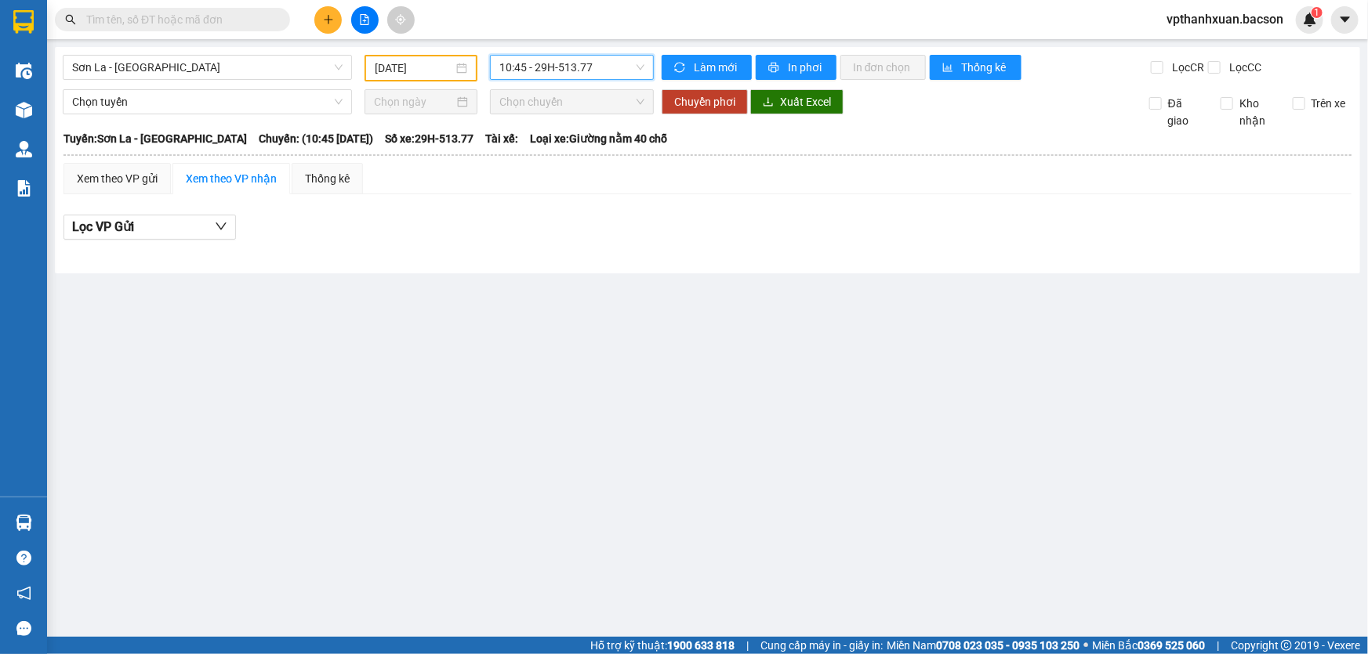
click at [586, 63] on span "10:45 - 29H-513.77" at bounding box center [571, 68] width 145 height 24
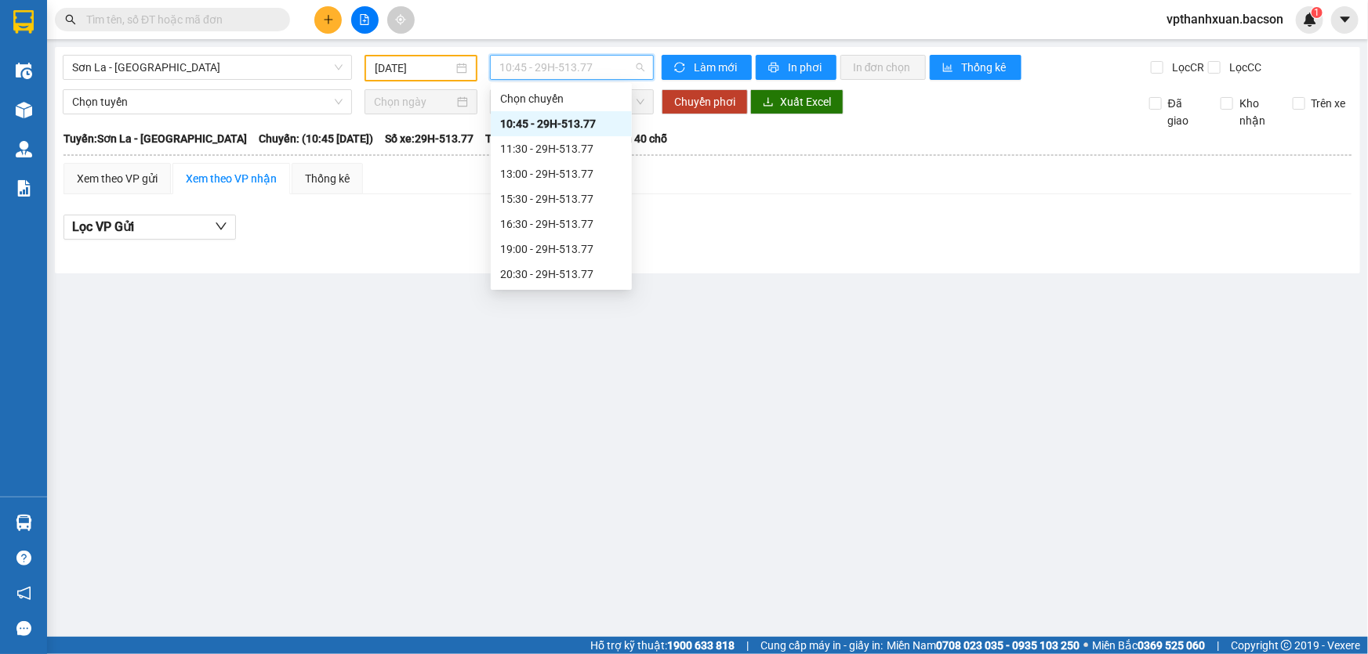
click at [590, 341] on div "22:30 - 29H-513.77" at bounding box center [561, 349] width 122 height 17
